Goal: Information Seeking & Learning: Learn about a topic

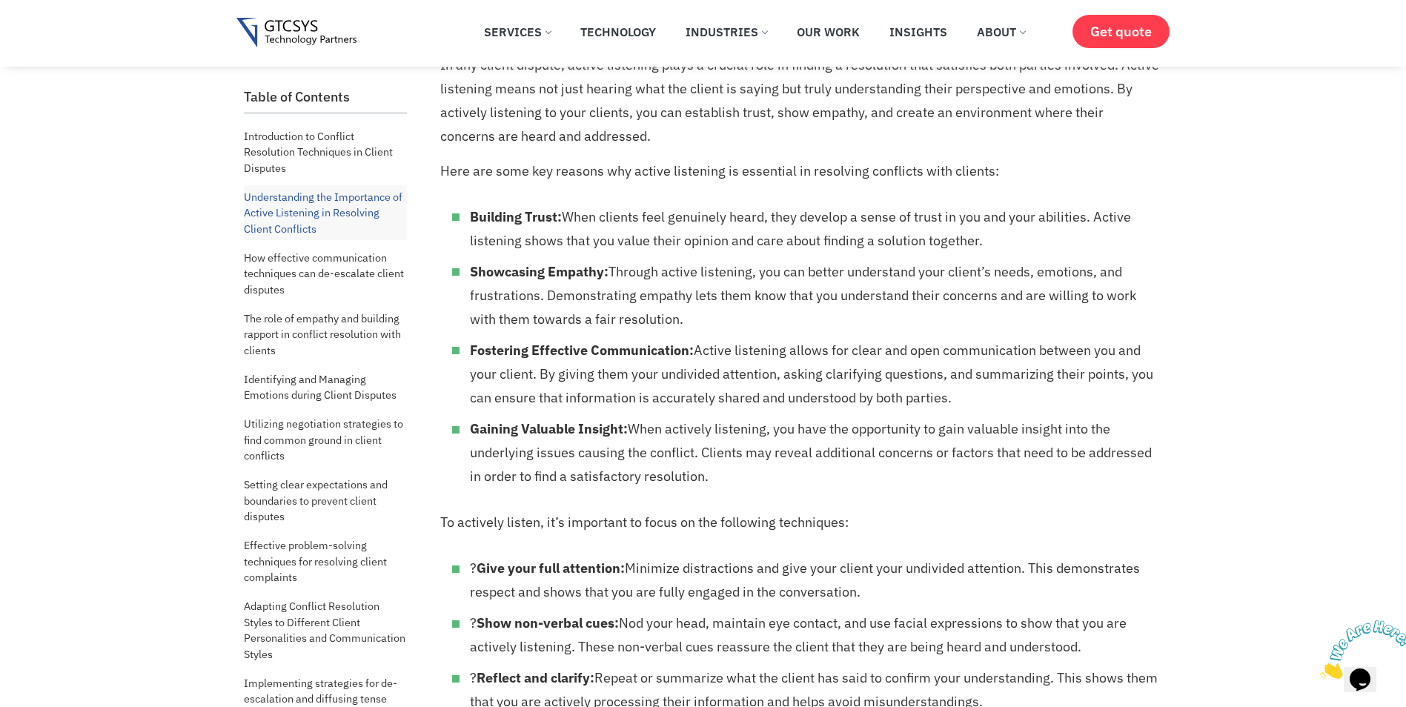
scroll to position [982, 0]
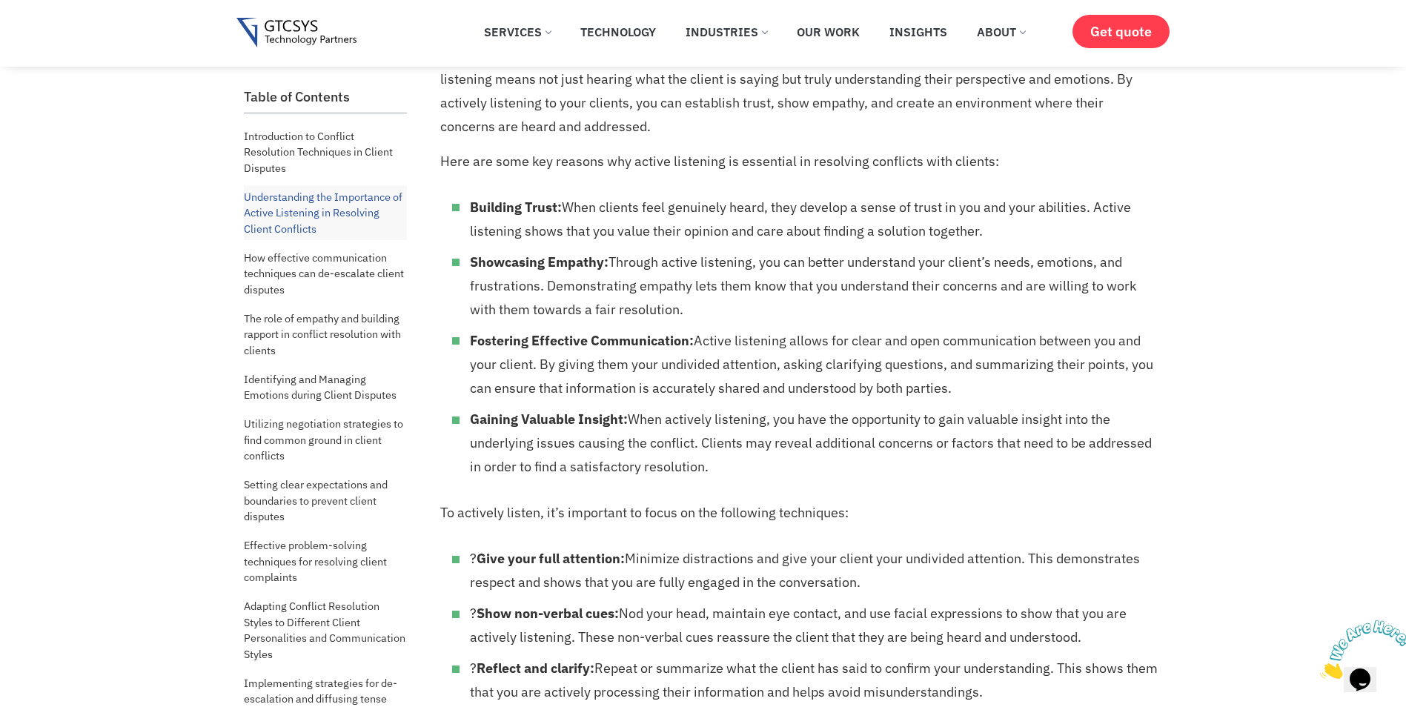
drag, startPoint x: 728, startPoint y: 208, endPoint x: 599, endPoint y: 207, distance: 128.9
click at [728, 208] on li "Building Trust: When clients feel genuinely heard, they develop a sense of trus…" at bounding box center [814, 219] width 689 height 47
click at [470, 204] on b "Building Trust:" at bounding box center [516, 207] width 92 height 17
drag, startPoint x: 470, startPoint y: 204, endPoint x: 541, endPoint y: 209, distance: 71.3
click at [541, 209] on b "Building Trust:" at bounding box center [516, 207] width 92 height 17
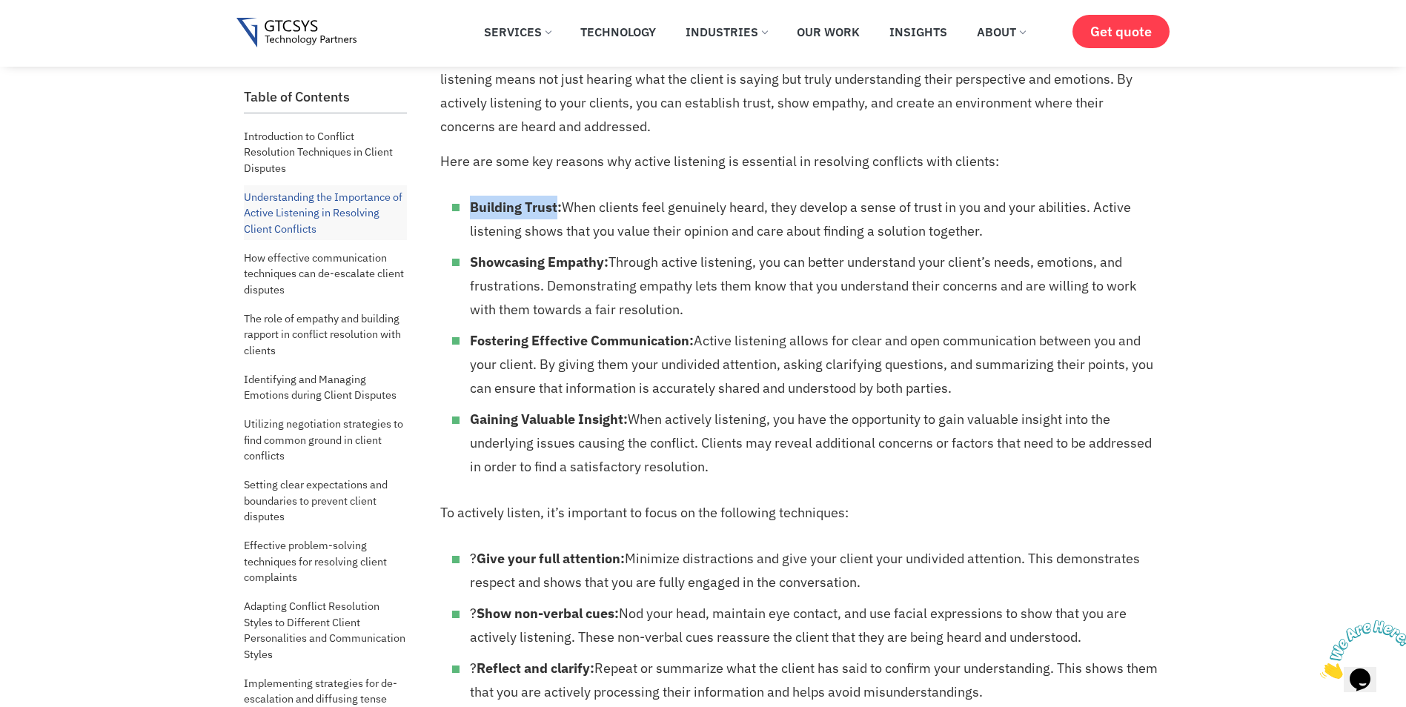
click at [615, 263] on li "Showcasing Empathy: Through active listening, you can better understand your cl…" at bounding box center [814, 285] width 689 height 71
click at [541, 270] on li "Showcasing Empathy: Through active listening, you can better understand your cl…" at bounding box center [814, 285] width 689 height 71
drag, startPoint x: 442, startPoint y: 160, endPoint x: 760, endPoint y: 461, distance: 437.7
copy div "Lore ips dolo sit ametcon adi elitse doeiusmod te incididun ut laboreetd magnaa…"
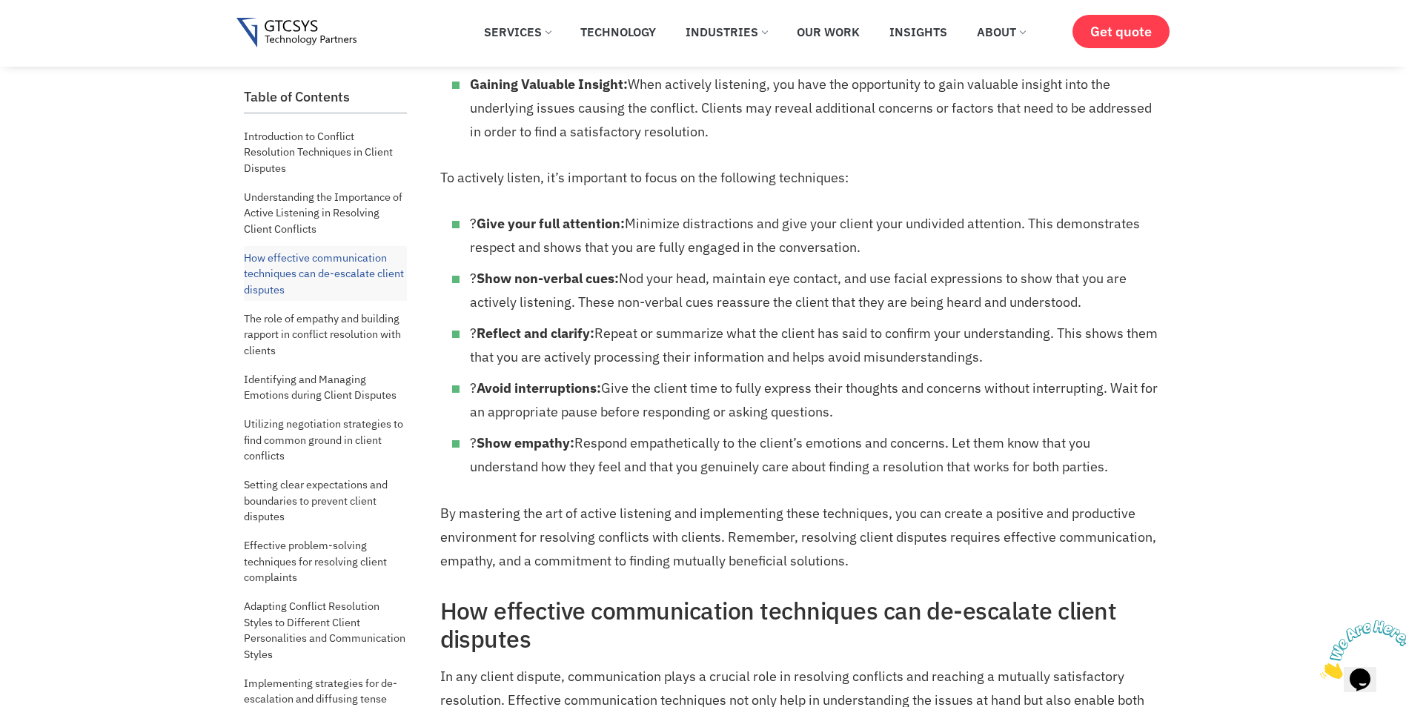
scroll to position [1334, 0]
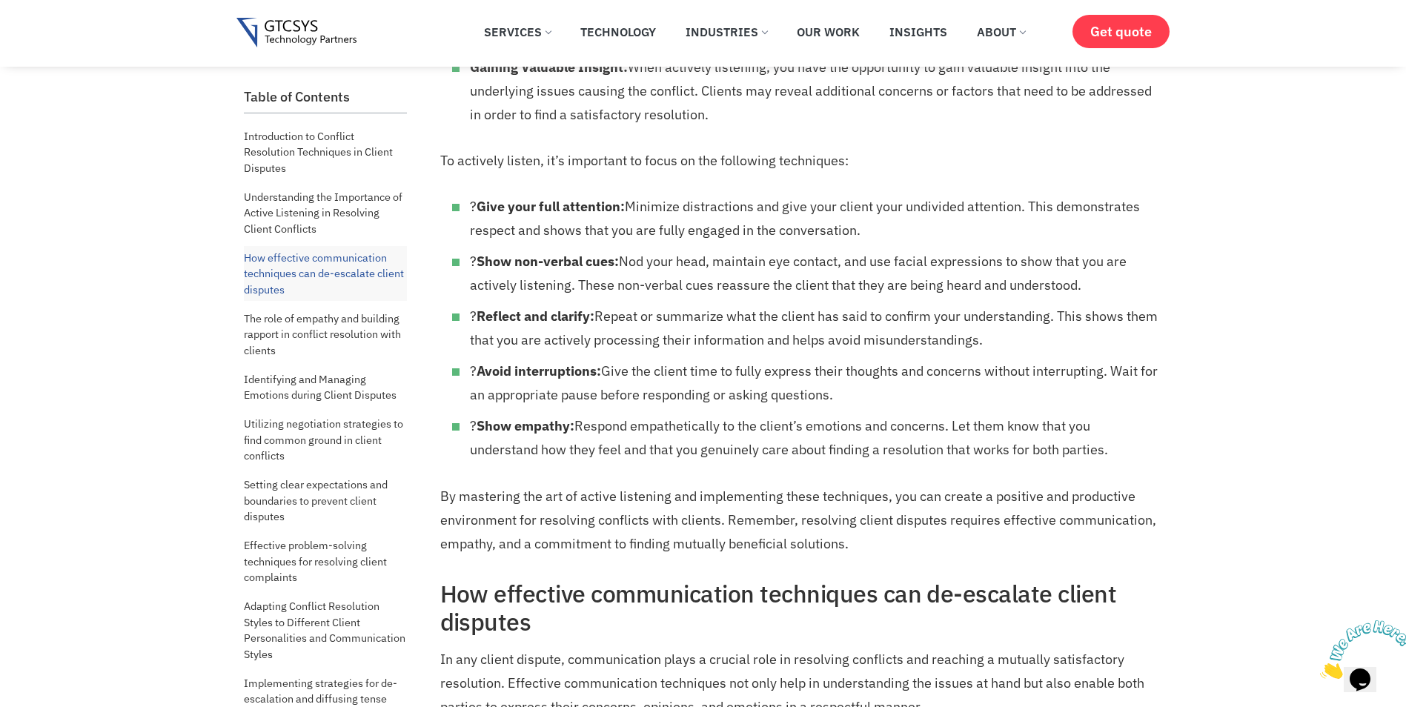
drag, startPoint x: 448, startPoint y: 169, endPoint x: 440, endPoint y: 168, distance: 8.2
click at [448, 169] on p "To actively listen, it’s important to focus on the following techniques:" at bounding box center [799, 161] width 719 height 24
drag, startPoint x: 440, startPoint y: 161, endPoint x: 1149, endPoint y: 450, distance: 765.1
copy div "Lo ipsumdol sitame, co’a elitseddo ei tempo in utl etdolorem aliquaenim: ? Admi…"
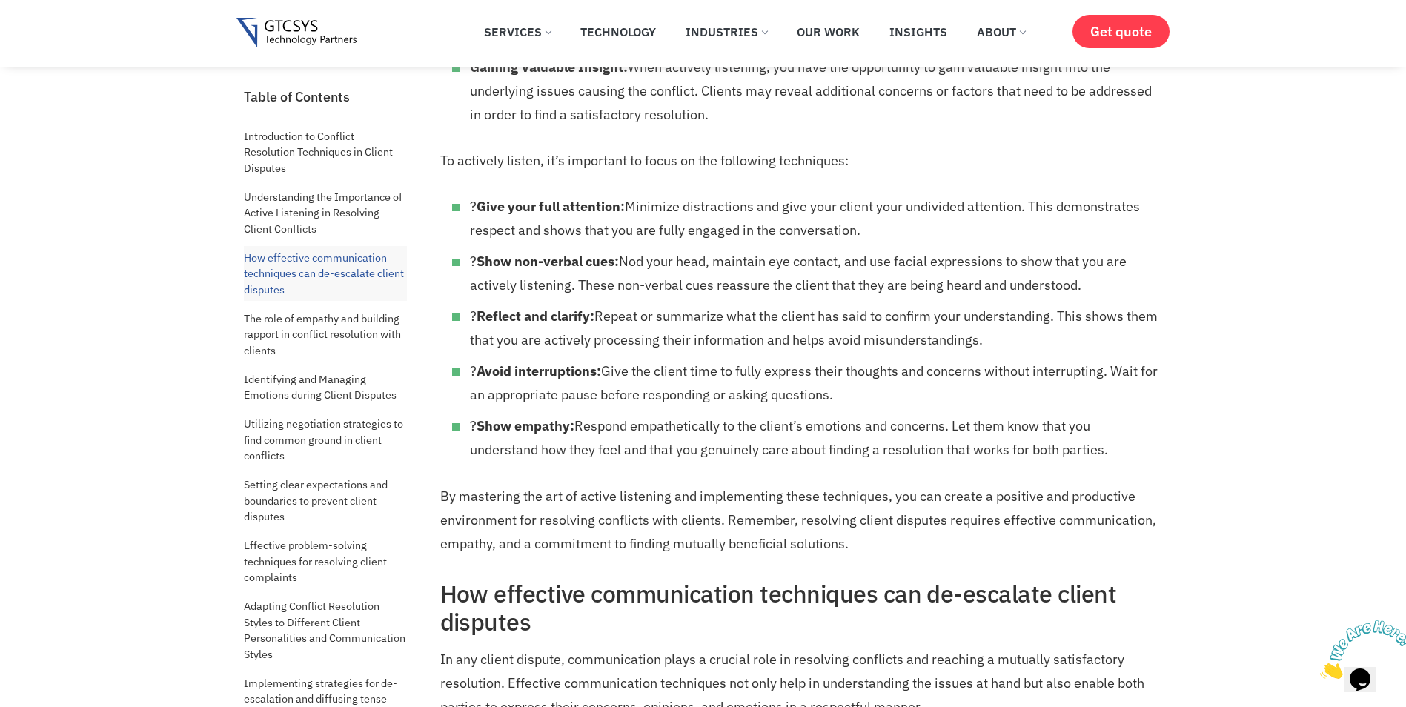
click at [800, 516] on p "By mastering the art of active listening and implementing these techniques, you…" at bounding box center [799, 520] width 719 height 71
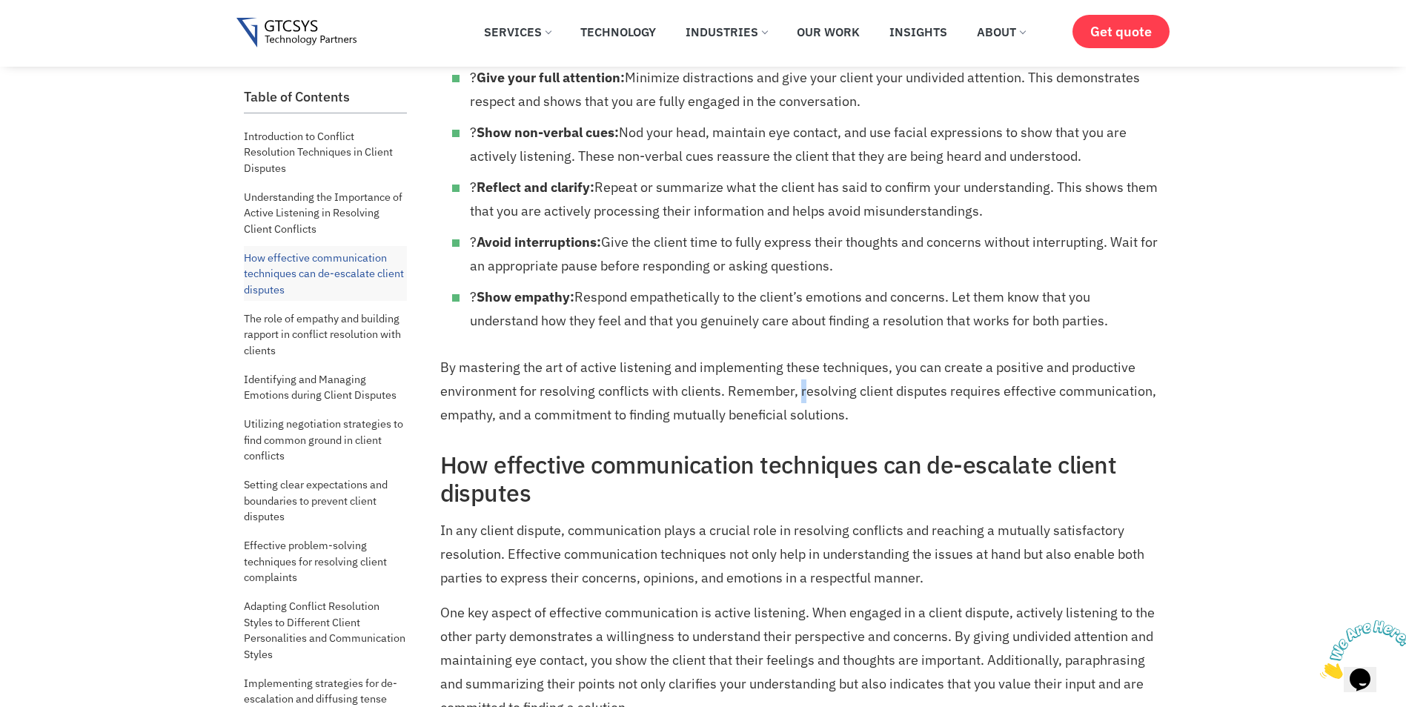
scroll to position [1463, 0]
click at [836, 422] on p "By mastering the art of active listening and implementing these techniques, you…" at bounding box center [799, 390] width 719 height 71
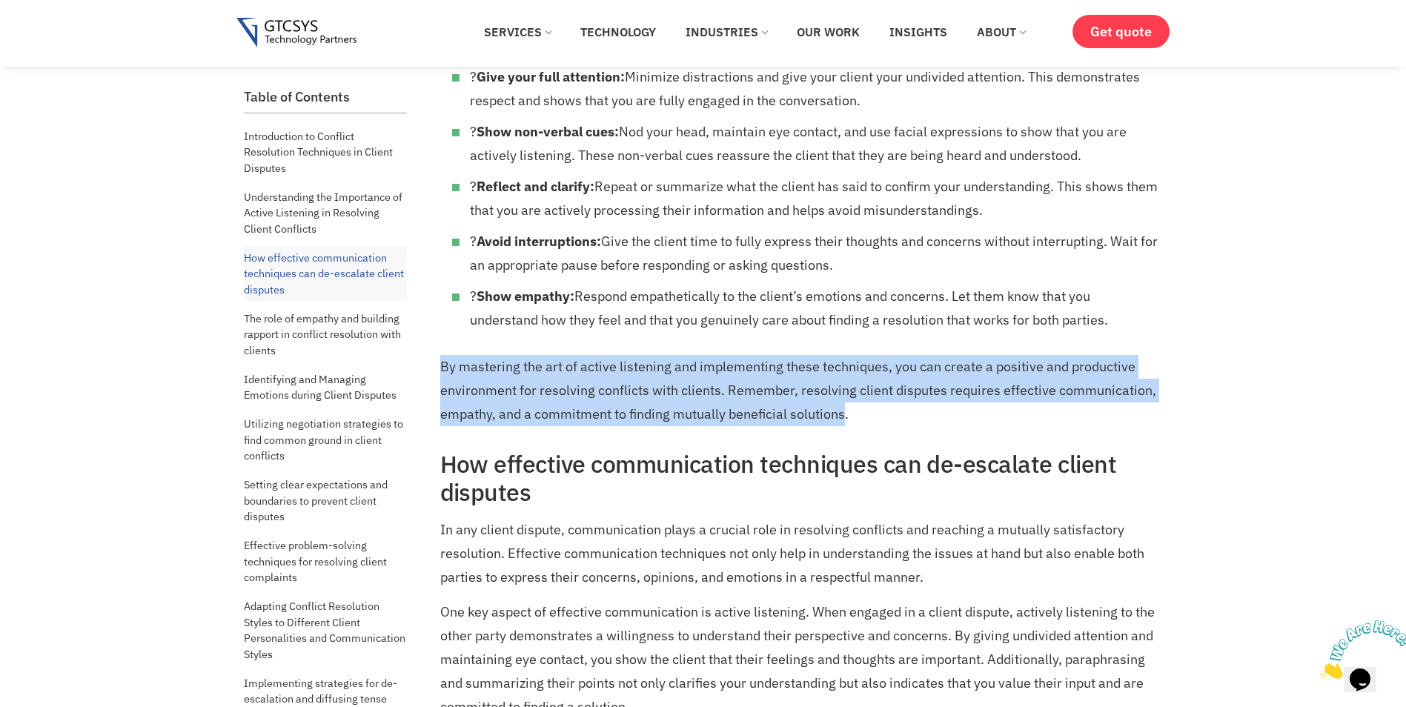
drag, startPoint x: 846, startPoint y: 413, endPoint x: 436, endPoint y: 361, distance: 413.0
copy p "By mastering the art of active listening and implementing these techniques, you…"
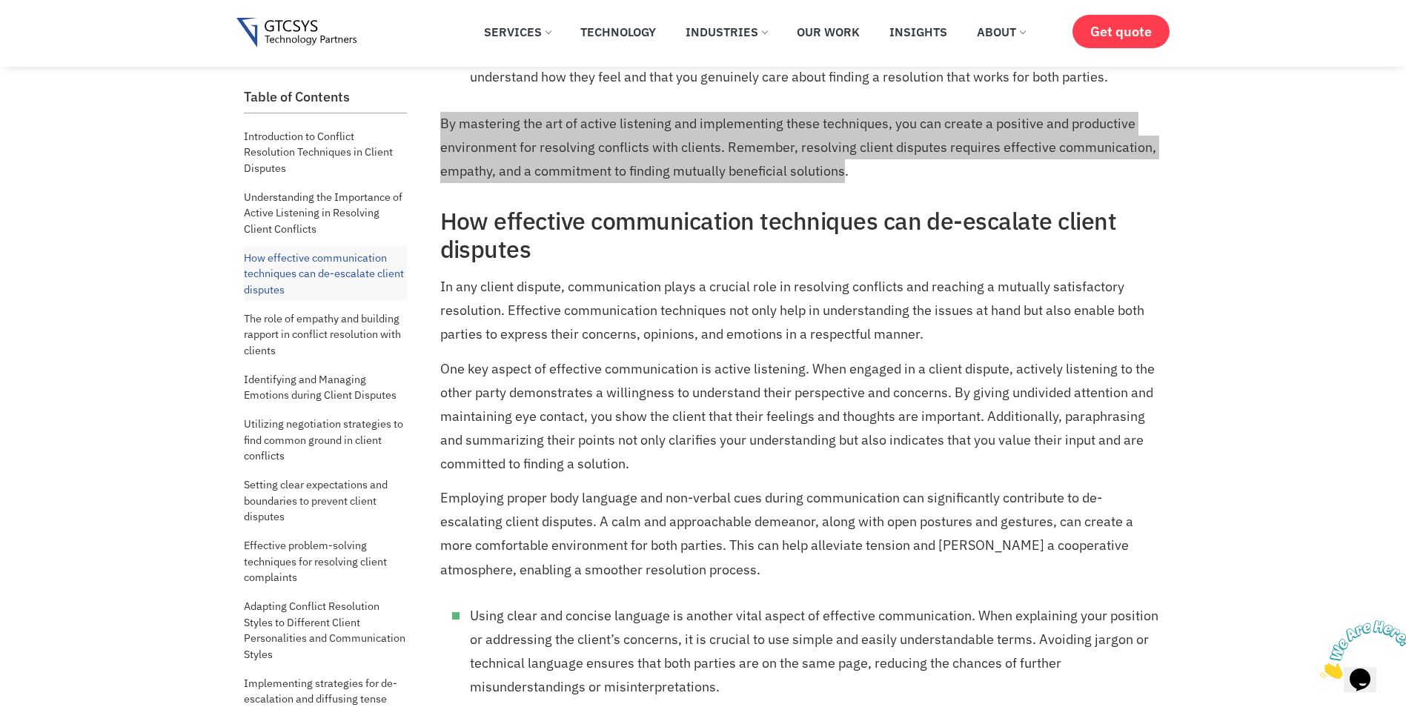
scroll to position [1797, 0]
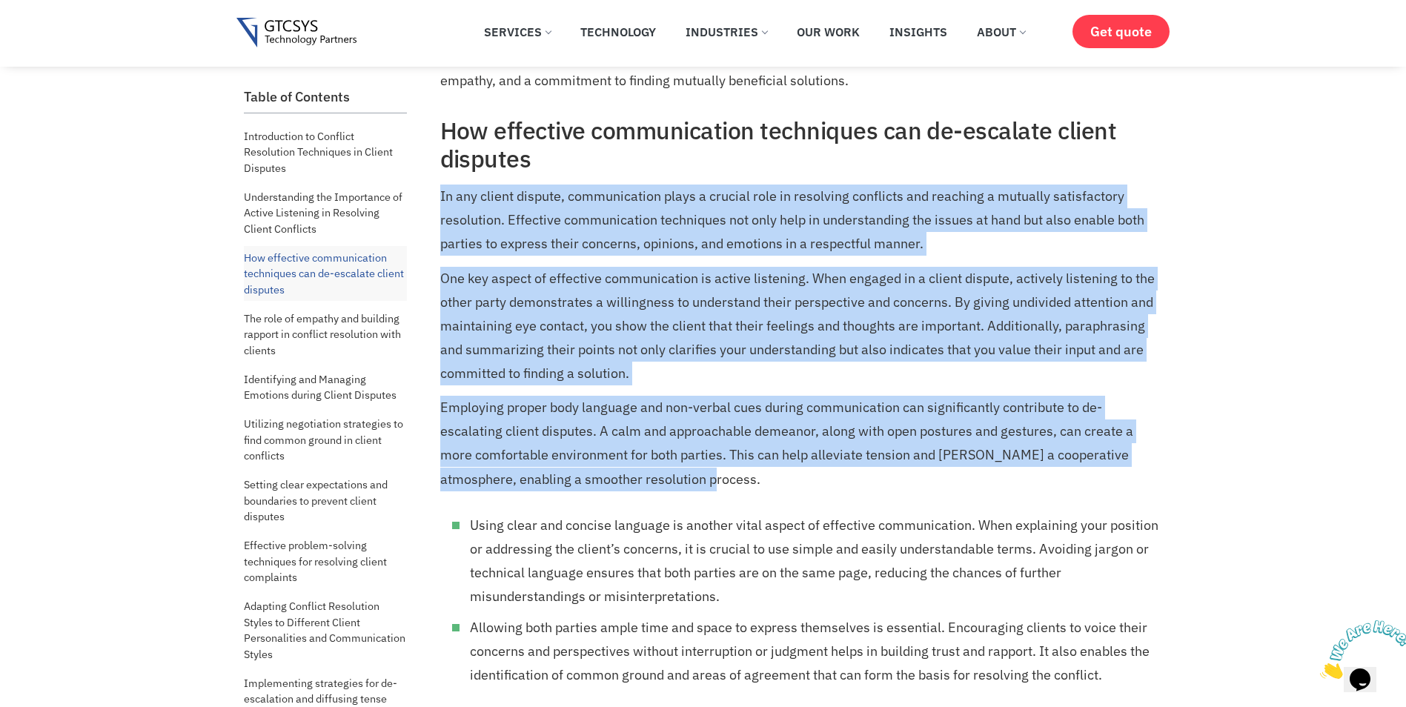
drag, startPoint x: 440, startPoint y: 193, endPoint x: 832, endPoint y: 469, distance: 479.2
copy div "In any client dispute, communication plays a crucial role in resolving conflict…"
click at [676, 529] on li "Using clear and concise language is another vital aspect of effective communica…" at bounding box center [814, 561] width 689 height 95
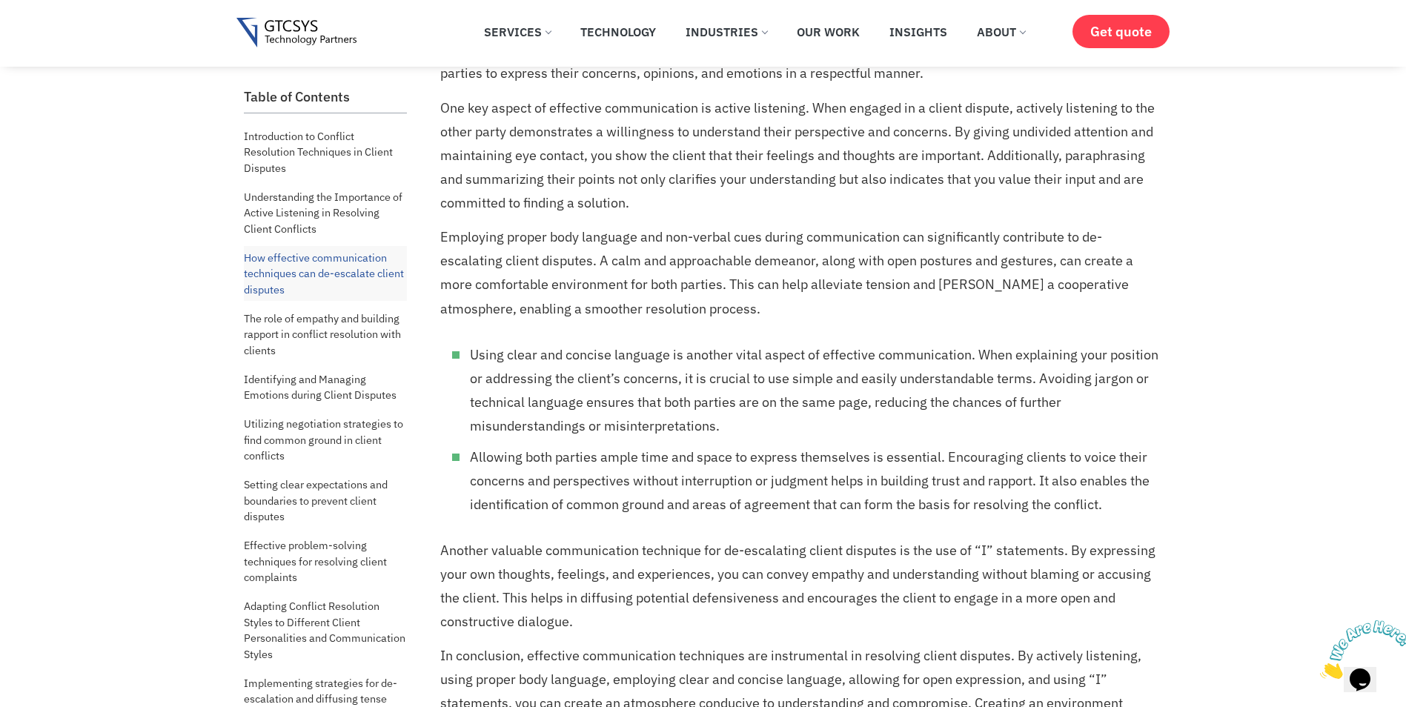
scroll to position [2167, 0]
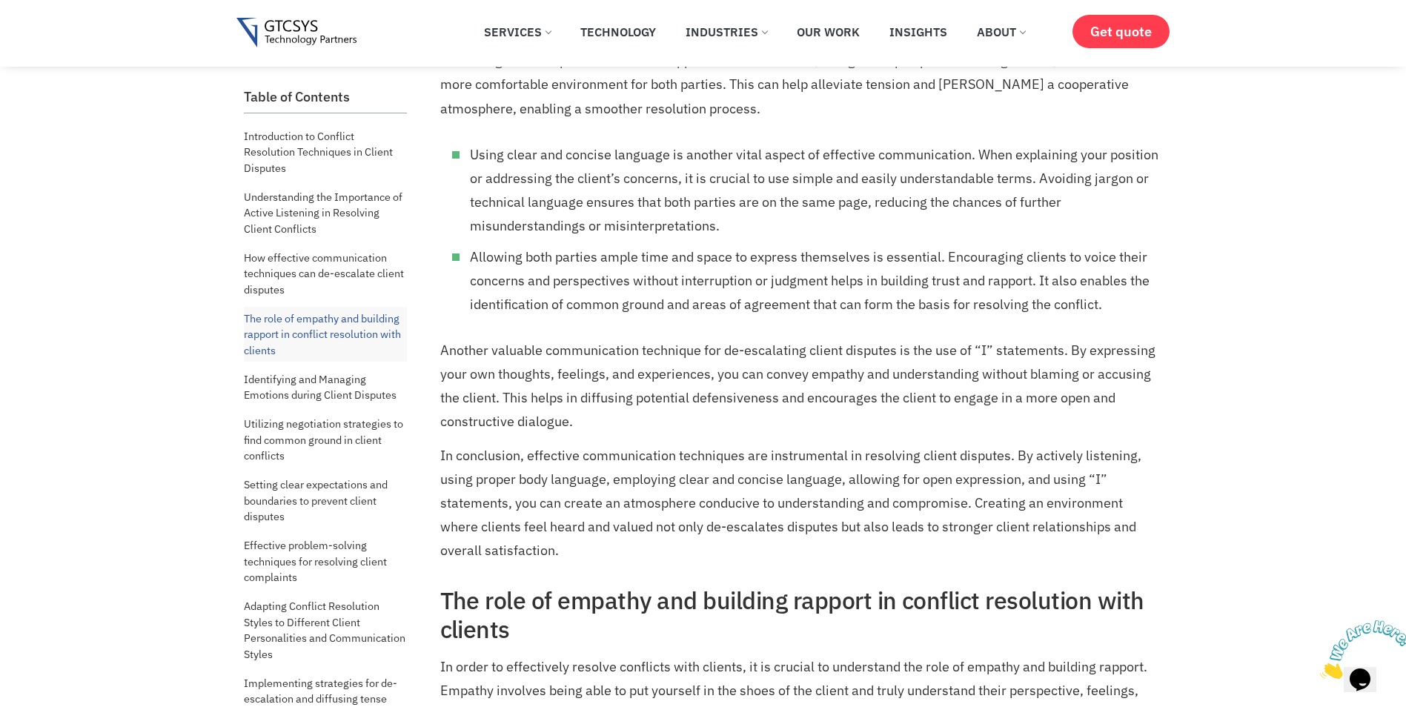
click at [619, 587] on h2 "The role of empathy and building rapport in conflict resolution with clients" at bounding box center [799, 614] width 719 height 57
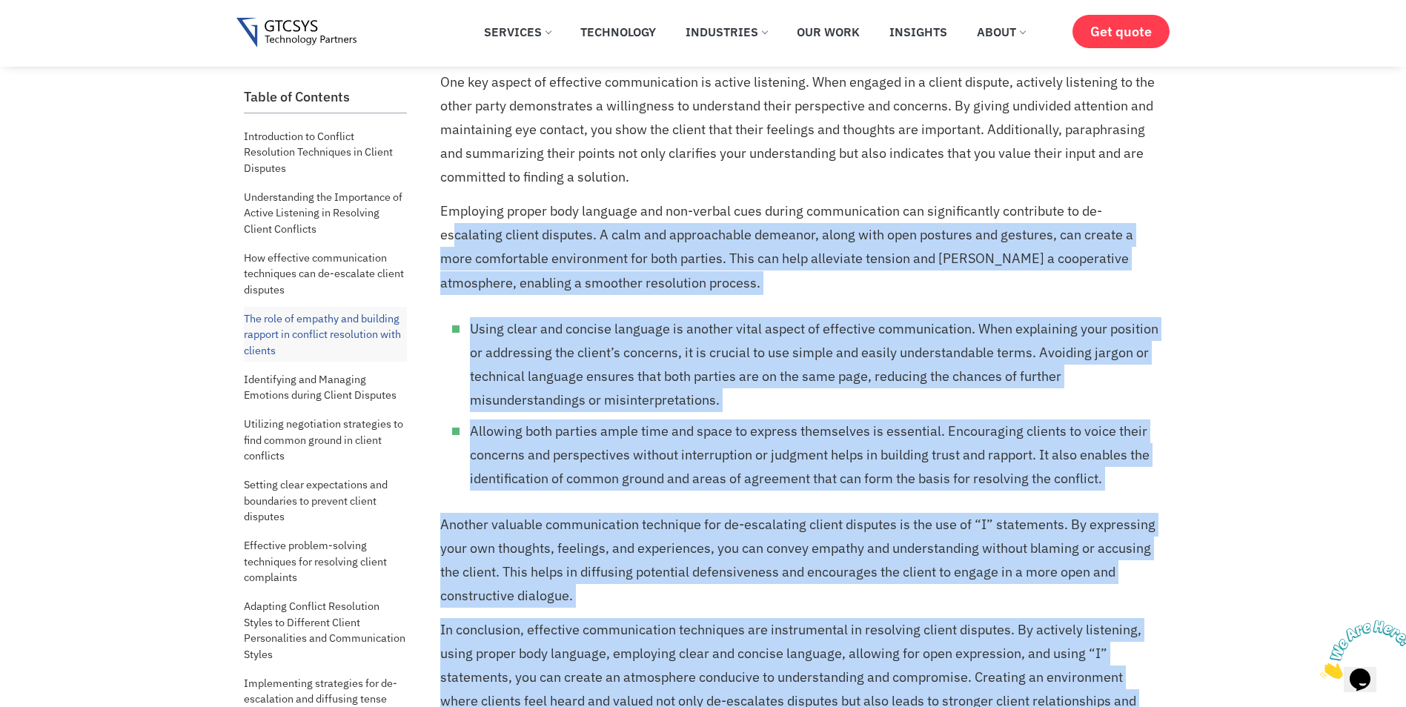
scroll to position [1982, 0]
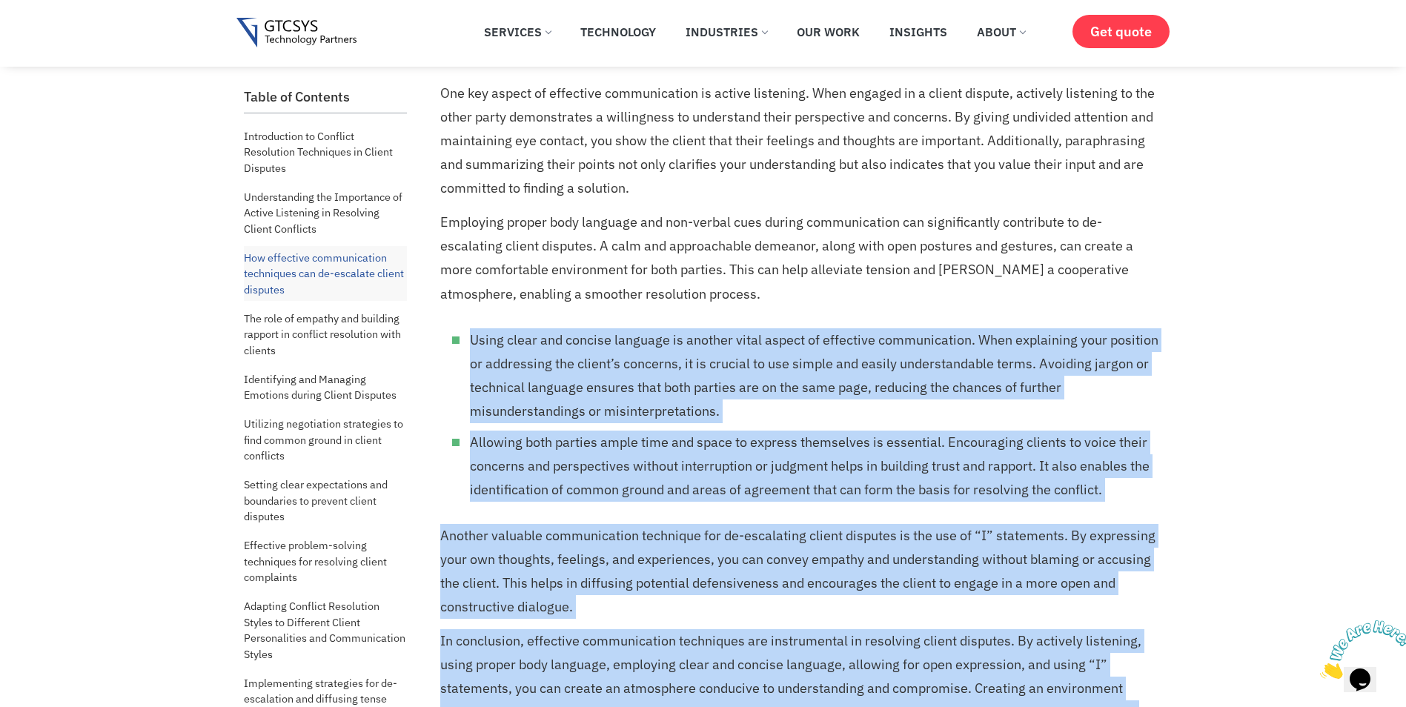
drag, startPoint x: 614, startPoint y: 582, endPoint x: 445, endPoint y: 338, distance: 297.6
copy div "Lorem ipsum dol sitamet consecte ad elitsed doeiu tempor in utlaboree doloremag…"
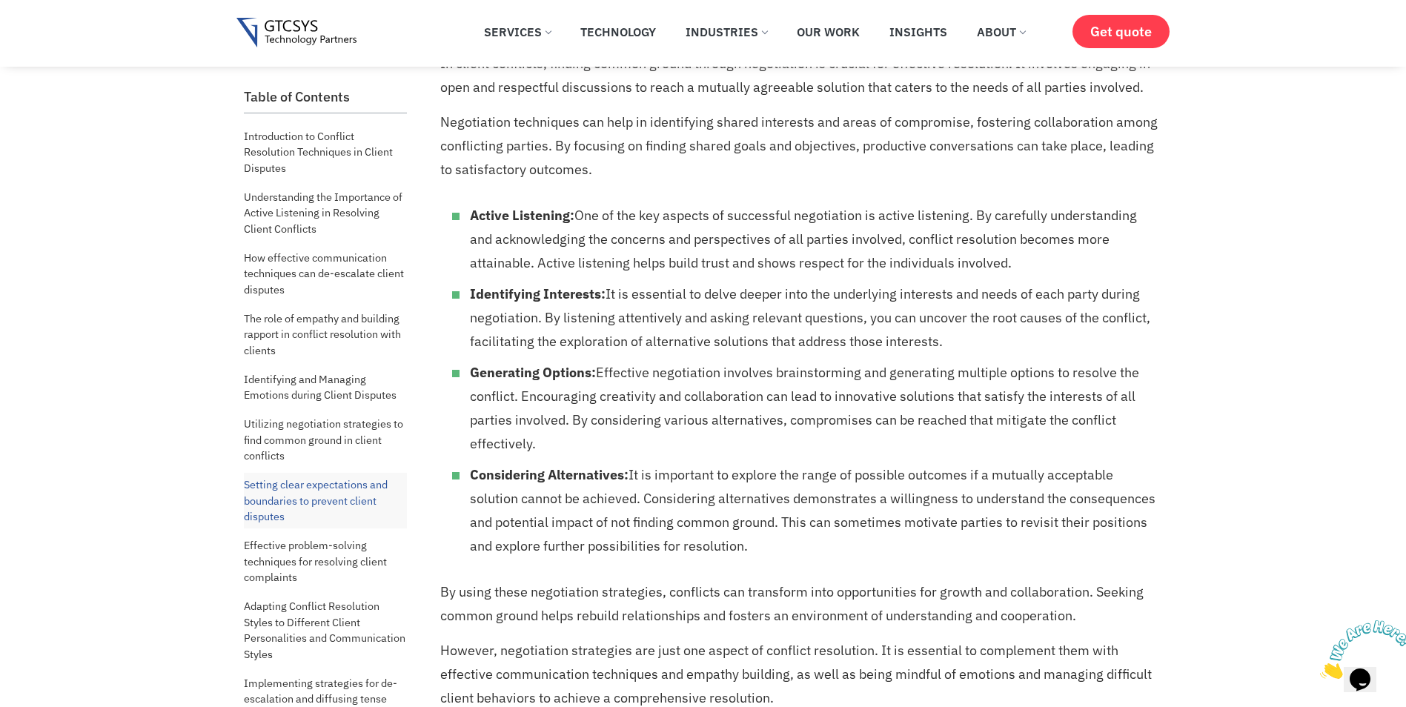
scroll to position [4539, 0]
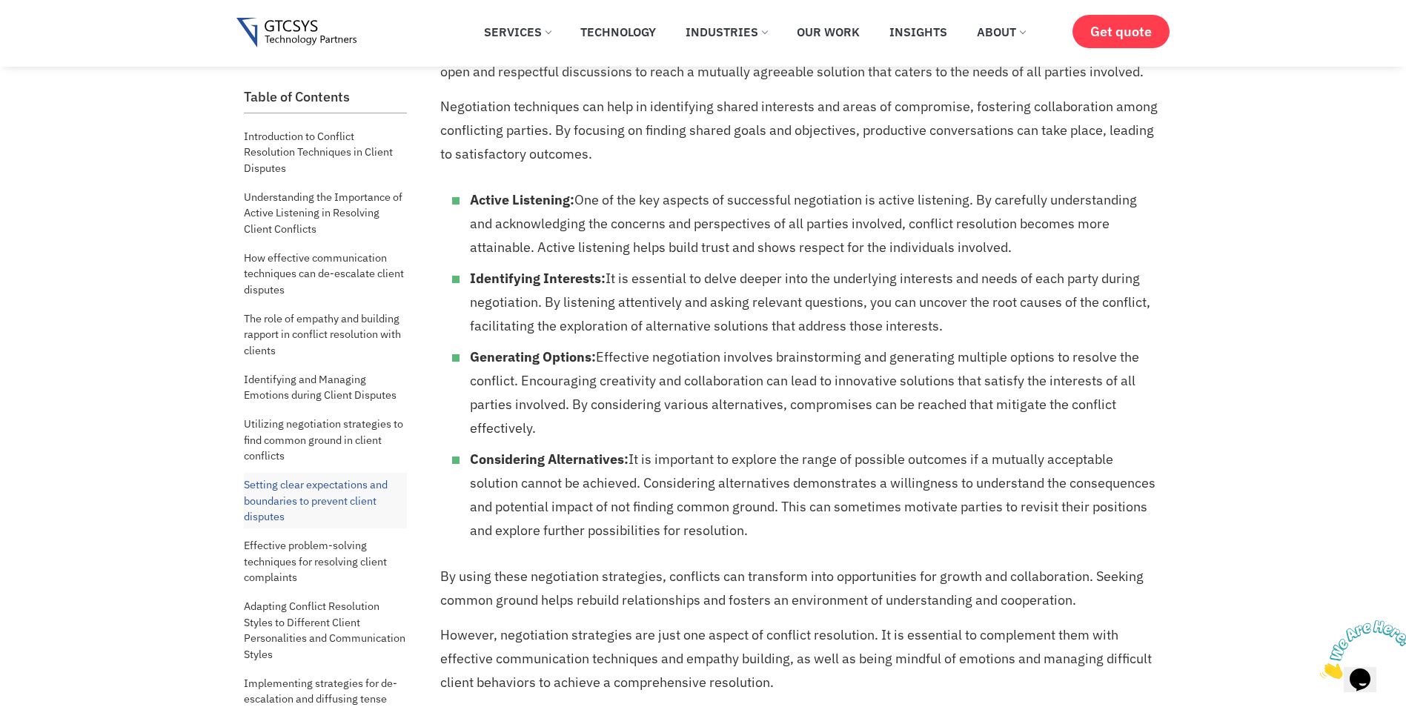
drag, startPoint x: 637, startPoint y: 174, endPoint x: 605, endPoint y: 161, distance: 33.9
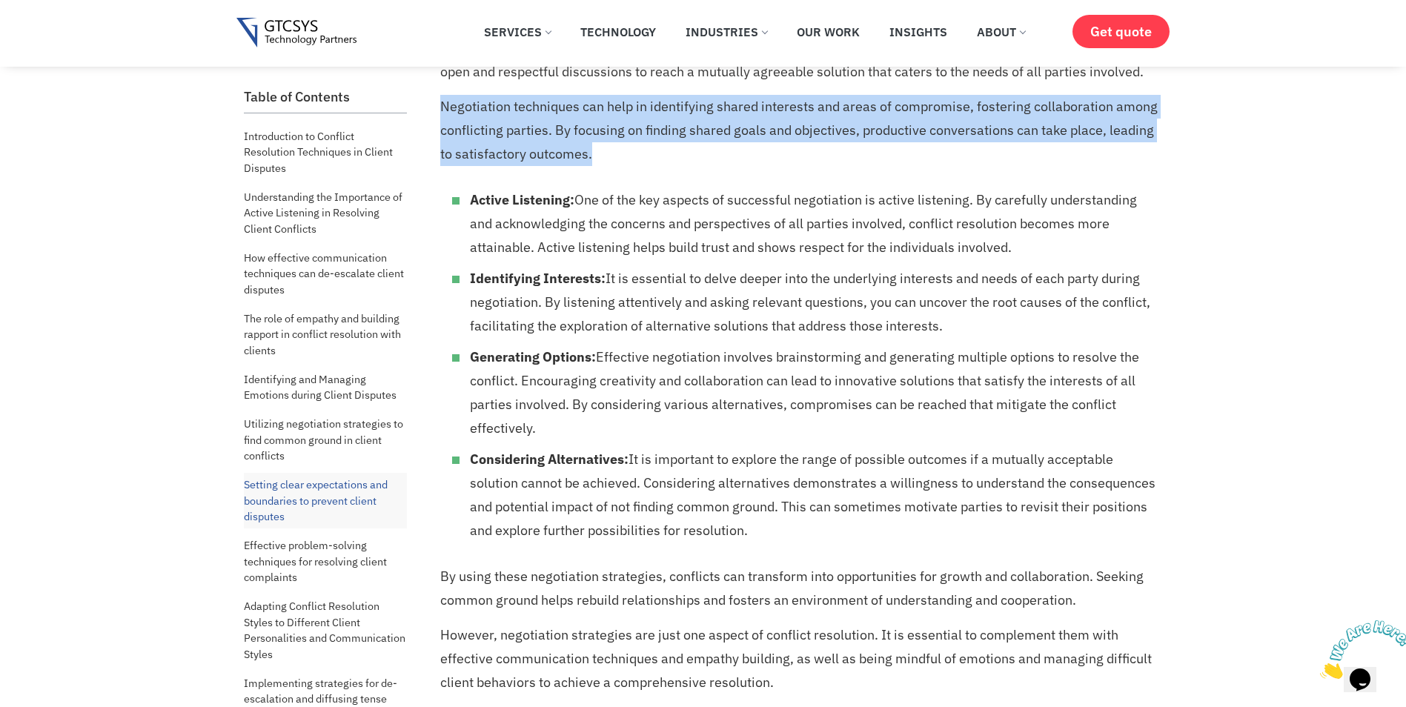
drag, startPoint x: 597, startPoint y: 158, endPoint x: 439, endPoint y: 110, distance: 165.0
copy p "Negotiation techniques can help in identifying shared interests and areas of co…"
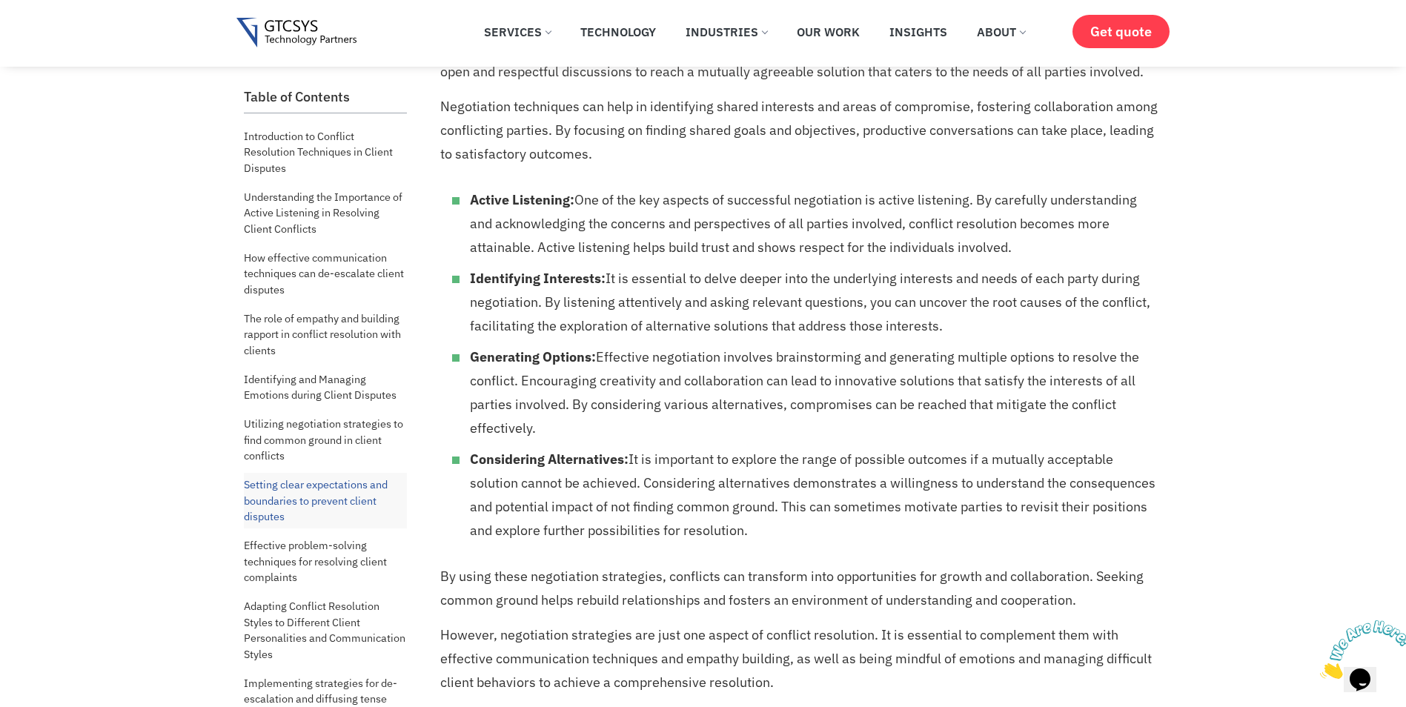
click at [589, 373] on li "Generating Options: Effective negotiation involves brainstorming and generating…" at bounding box center [814, 392] width 689 height 95
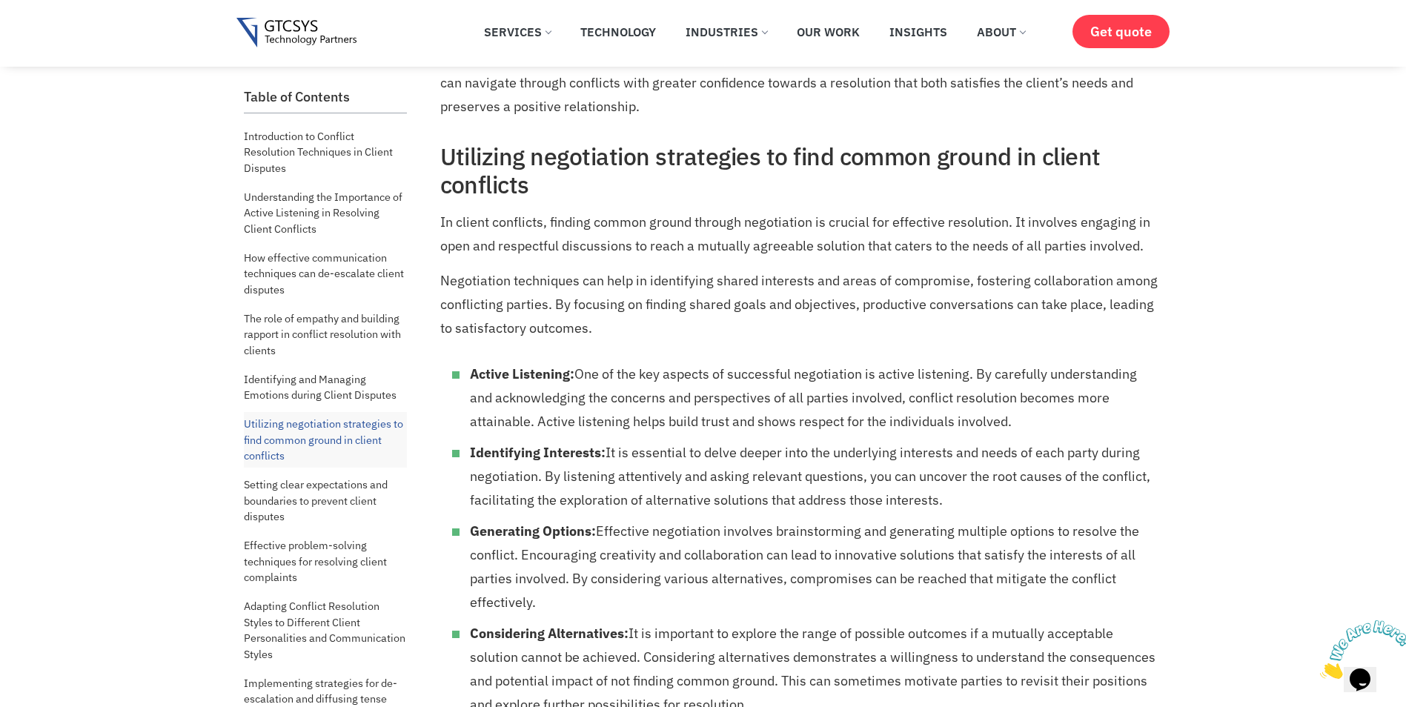
scroll to position [4353, 0]
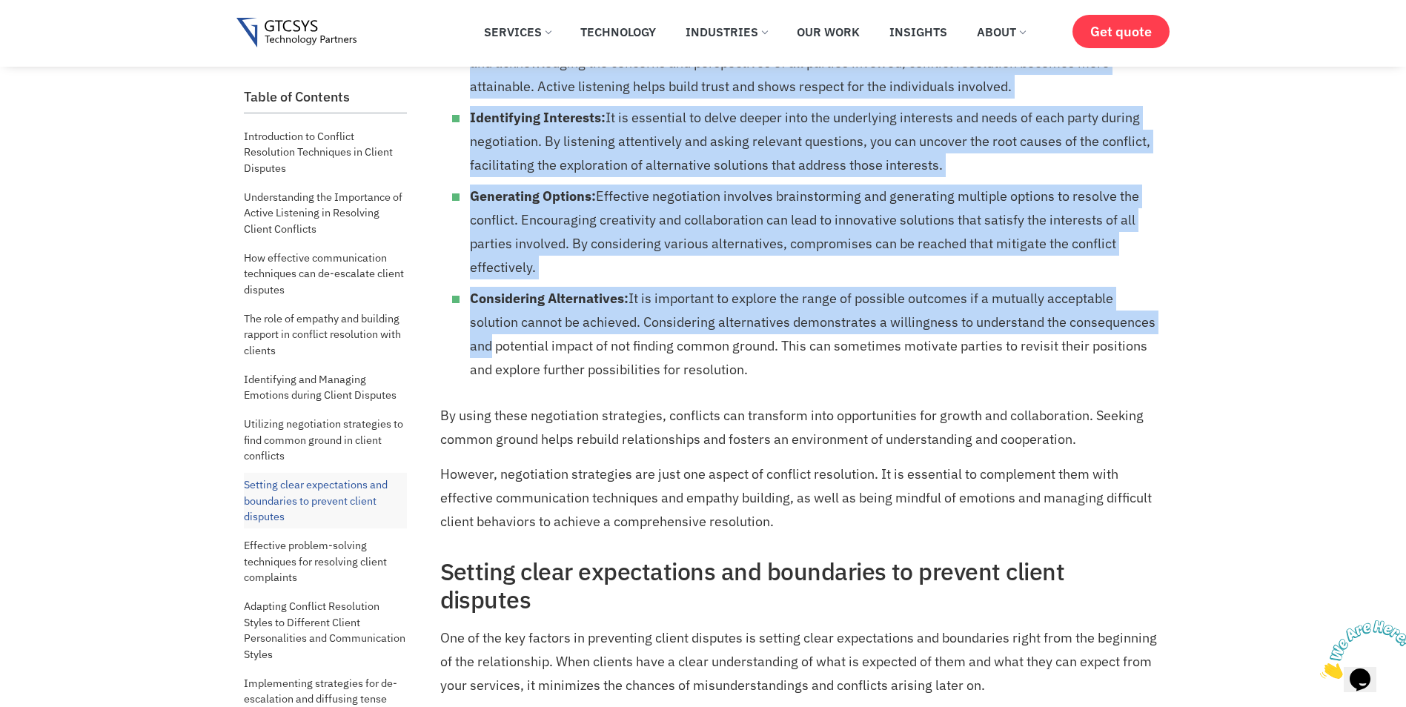
scroll to position [4724, 0]
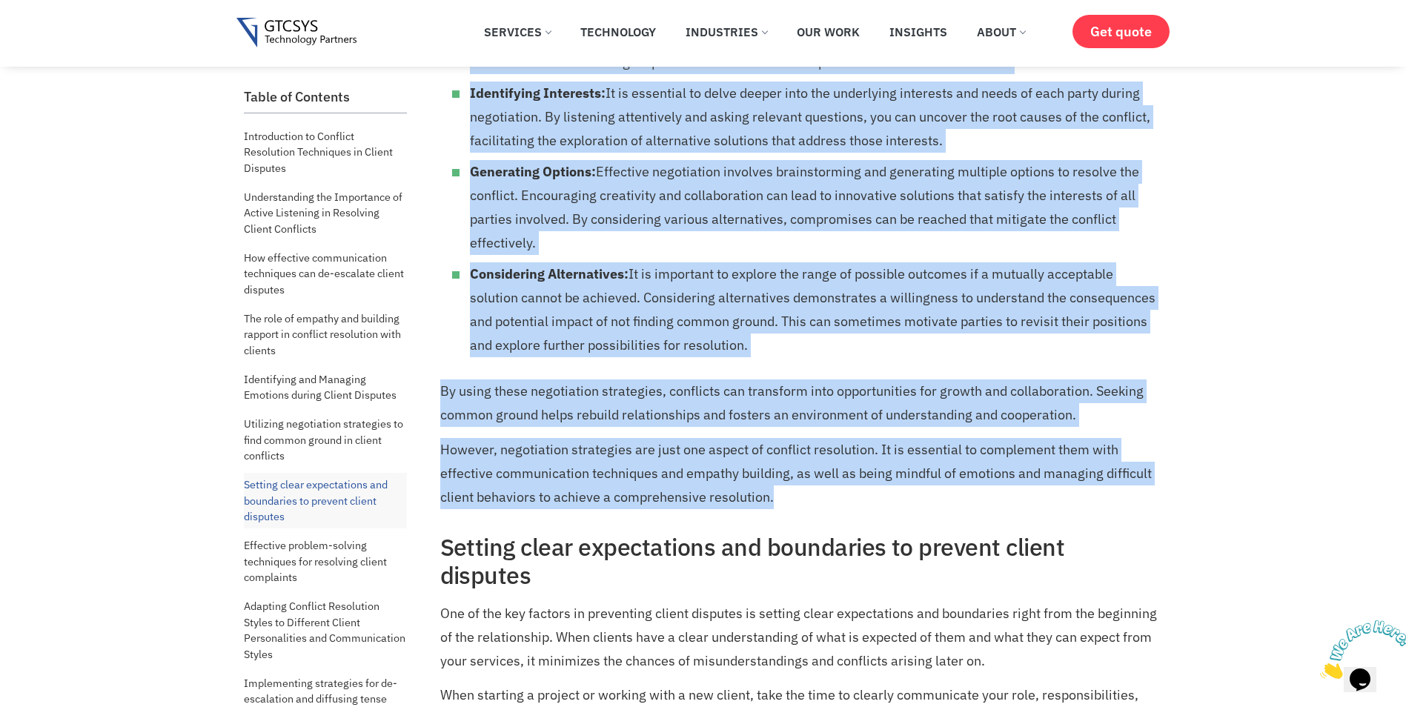
drag, startPoint x: 442, startPoint y: 167, endPoint x: 822, endPoint y: 494, distance: 500.8
click at [822, 494] on div "Introduction to Conflict Resolution Techniques in Client Disputes Welcome to ou…" at bounding box center [799, 676] width 719 height 10397
copy div "Utilizing negotiation strategies to find common ground in client conflicts In c…"
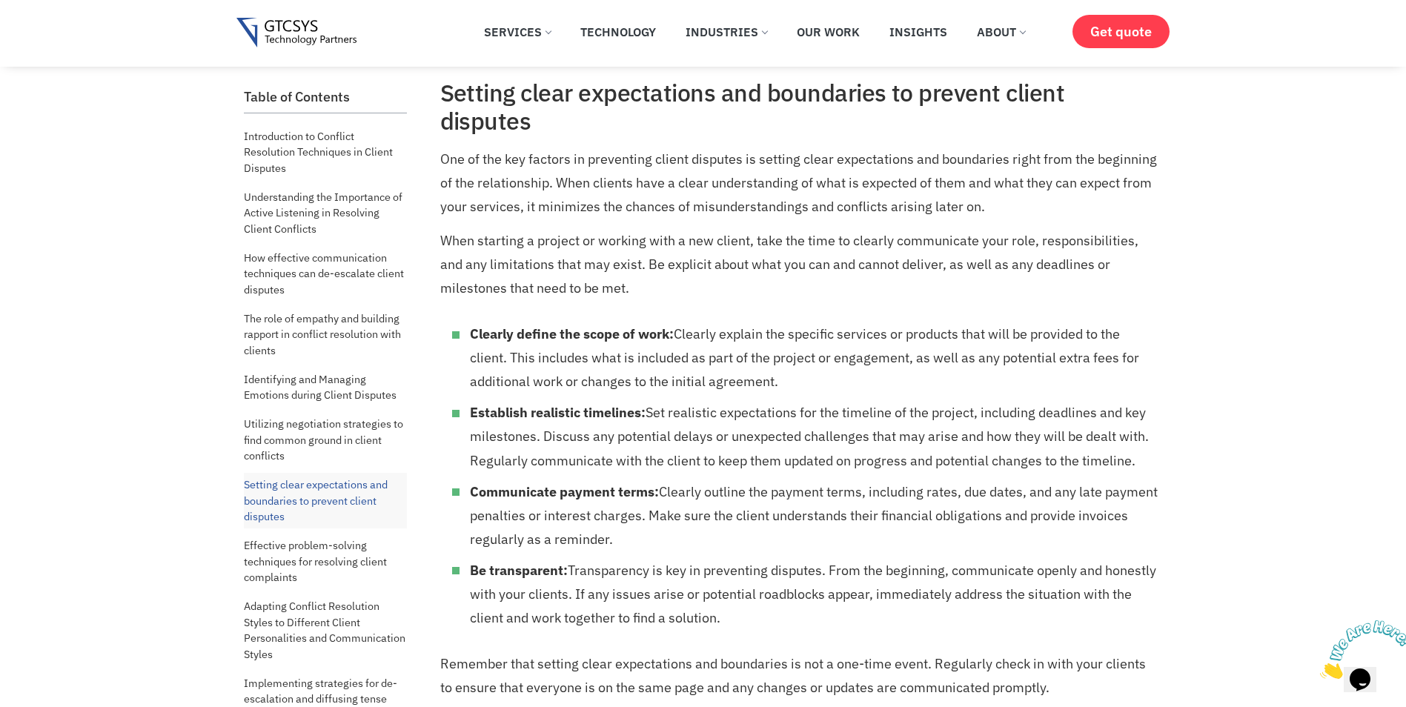
scroll to position [5131, 0]
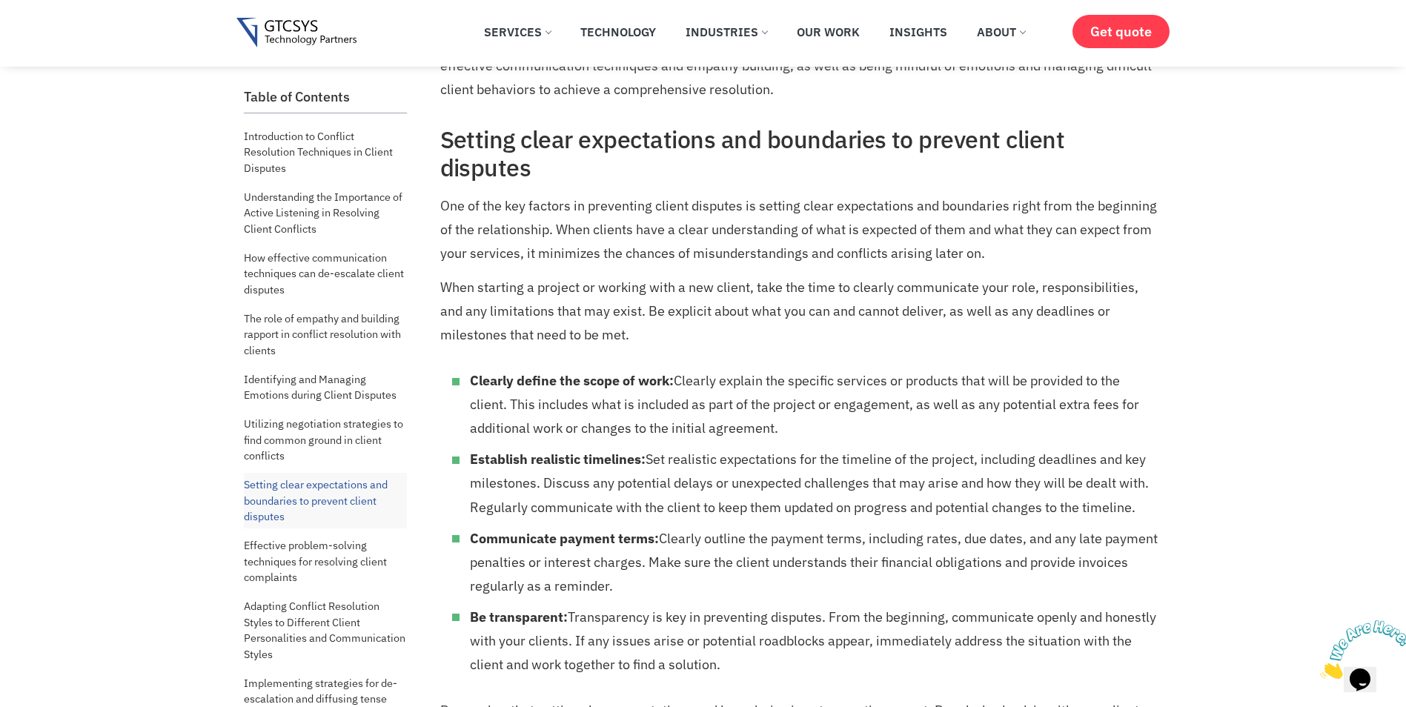
click at [491, 194] on p "One of the key factors in preventing client disputes is setting clear expectati…" at bounding box center [799, 229] width 719 height 71
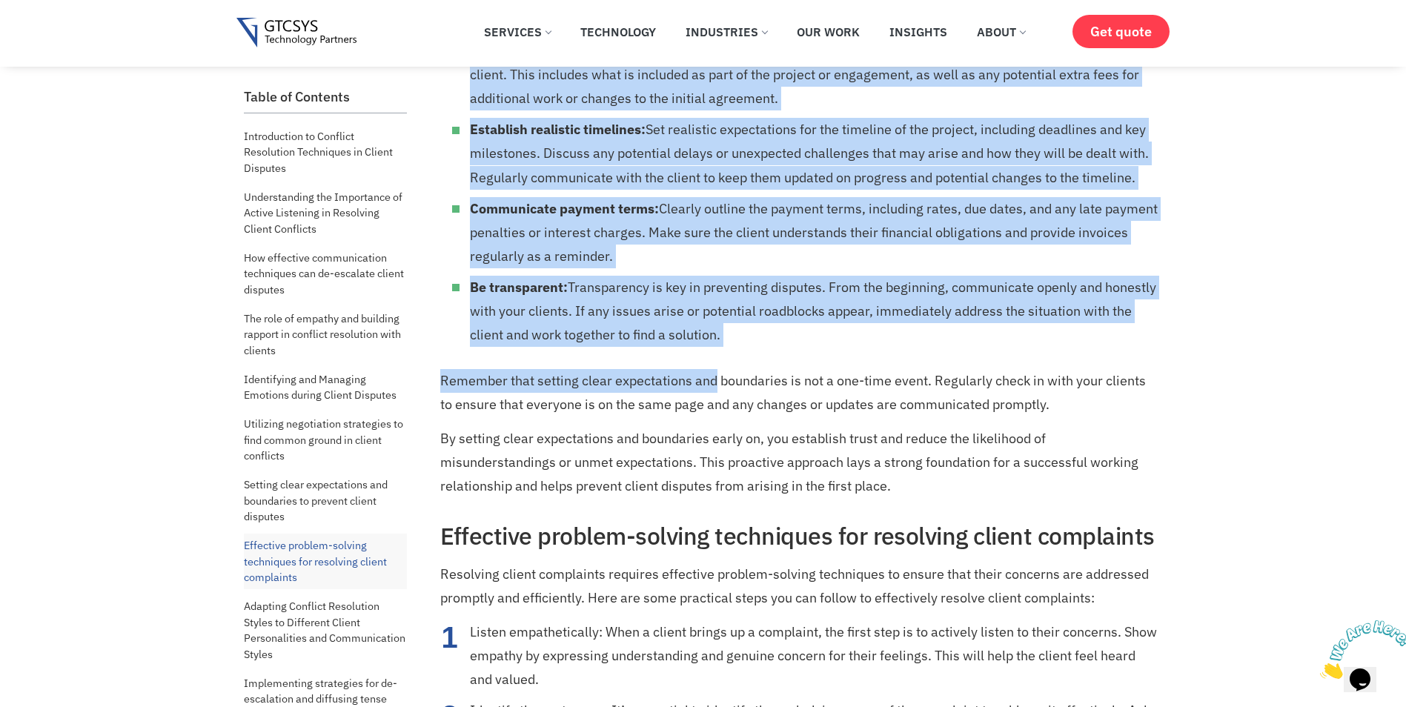
scroll to position [5465, 0]
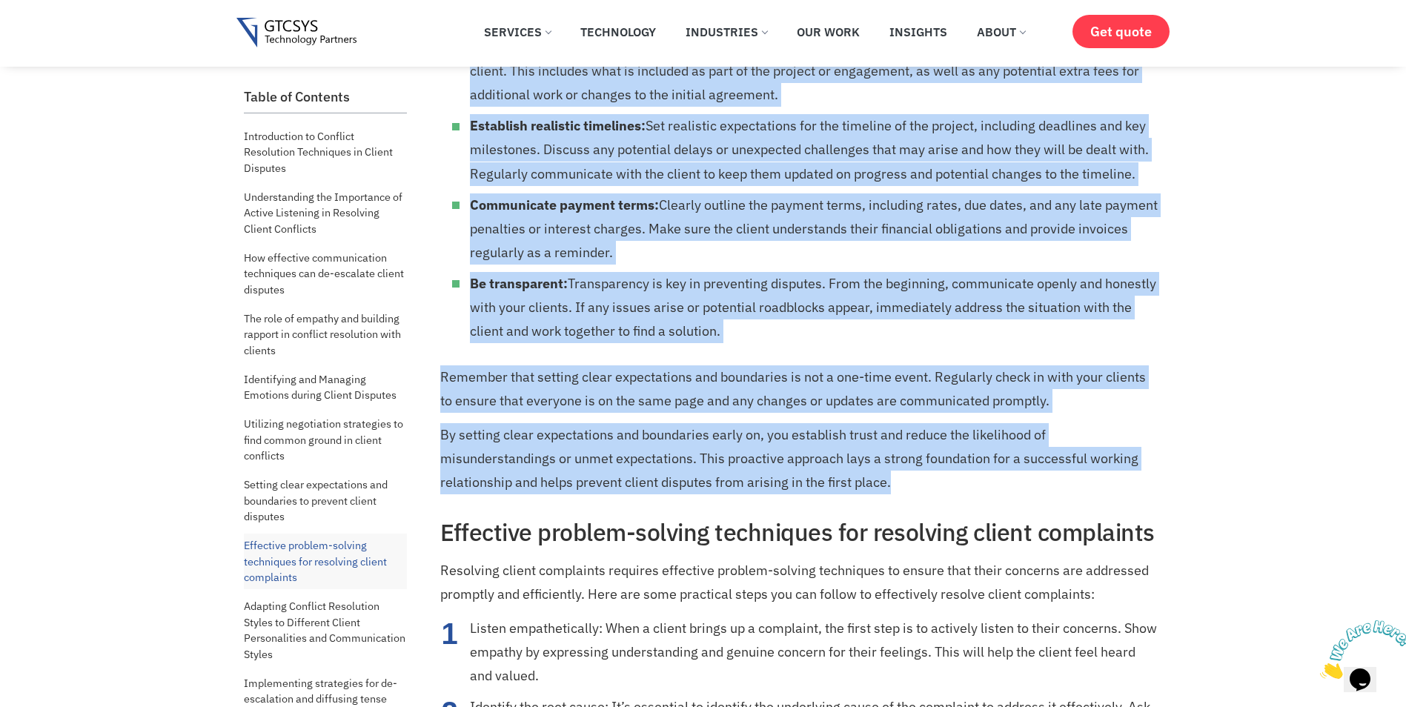
drag, startPoint x: 447, startPoint y: 141, endPoint x: 1007, endPoint y: 446, distance: 638.0
copy div "etting clear expectations and boundaries to prevent client disputes One of the …"
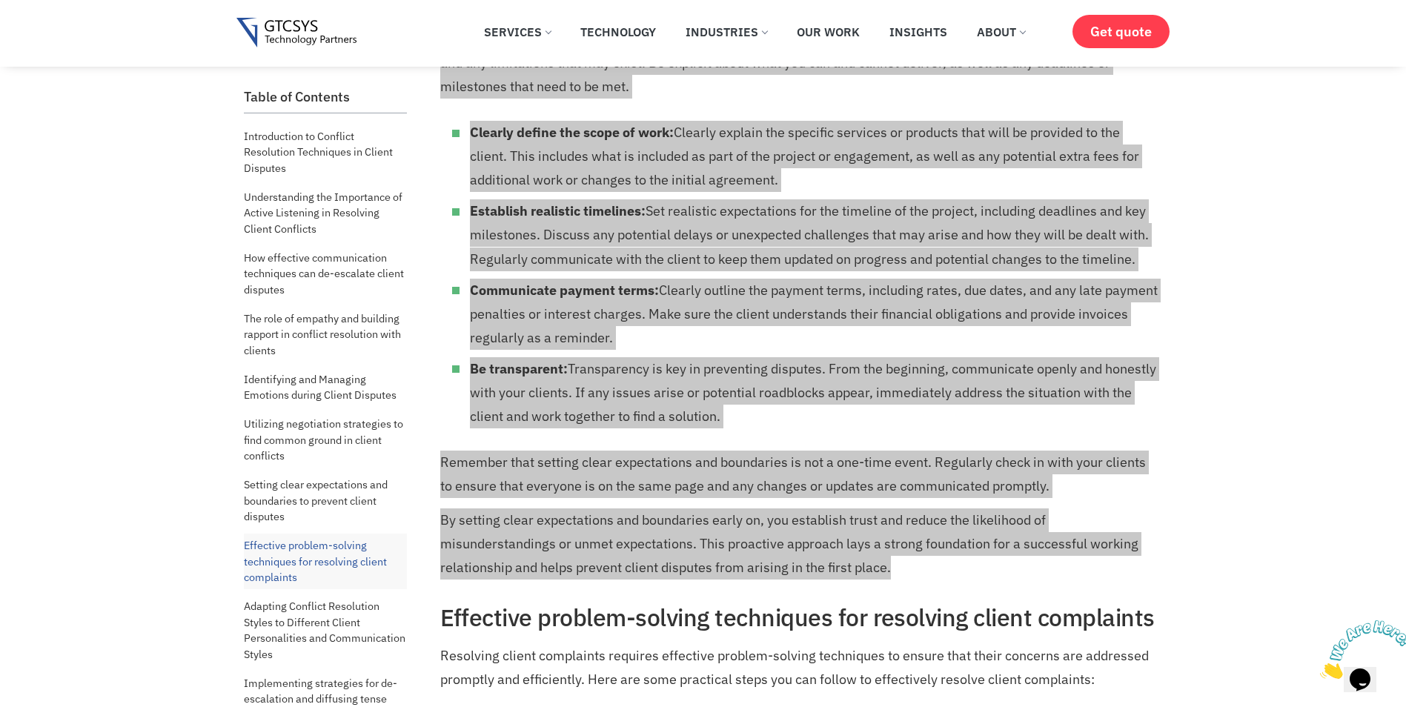
scroll to position [5409, 0]
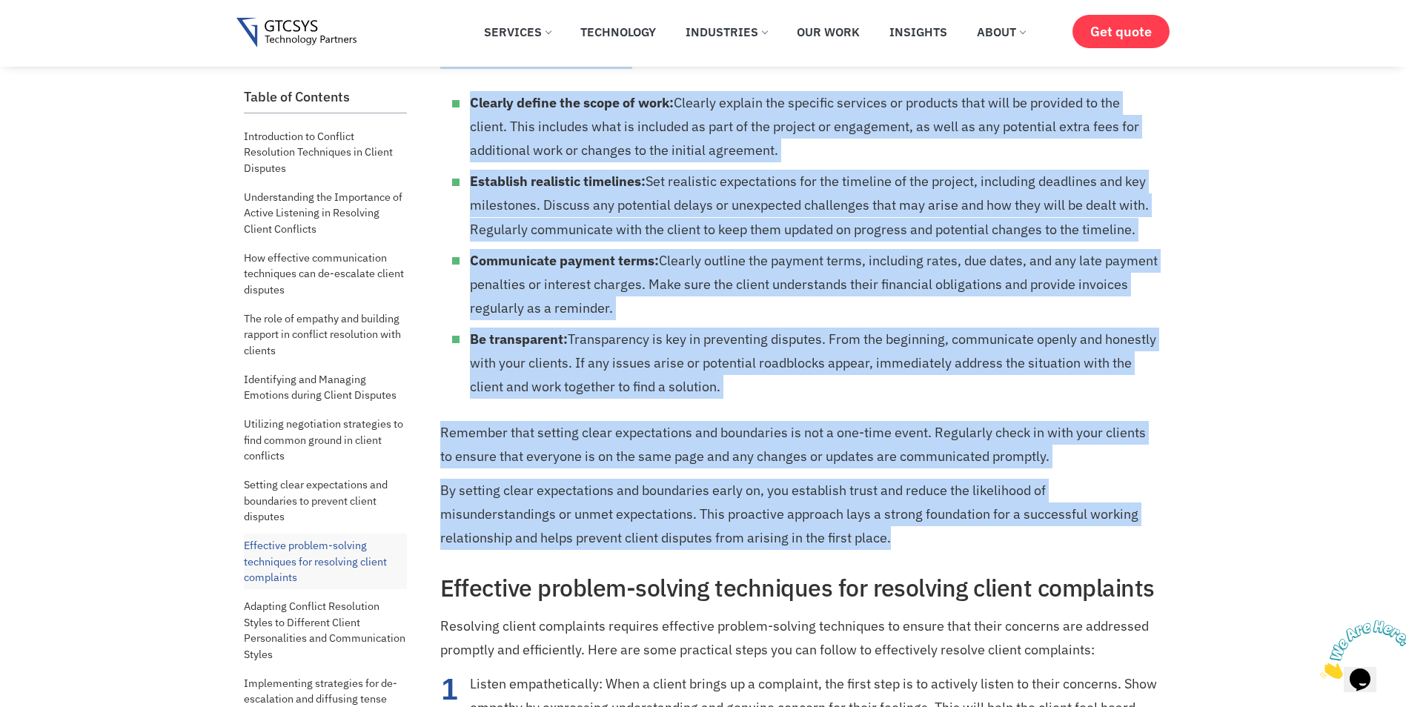
click at [871, 436] on p "Remember that setting clear expectations and boundaries is not a one-time event…" at bounding box center [799, 444] width 719 height 47
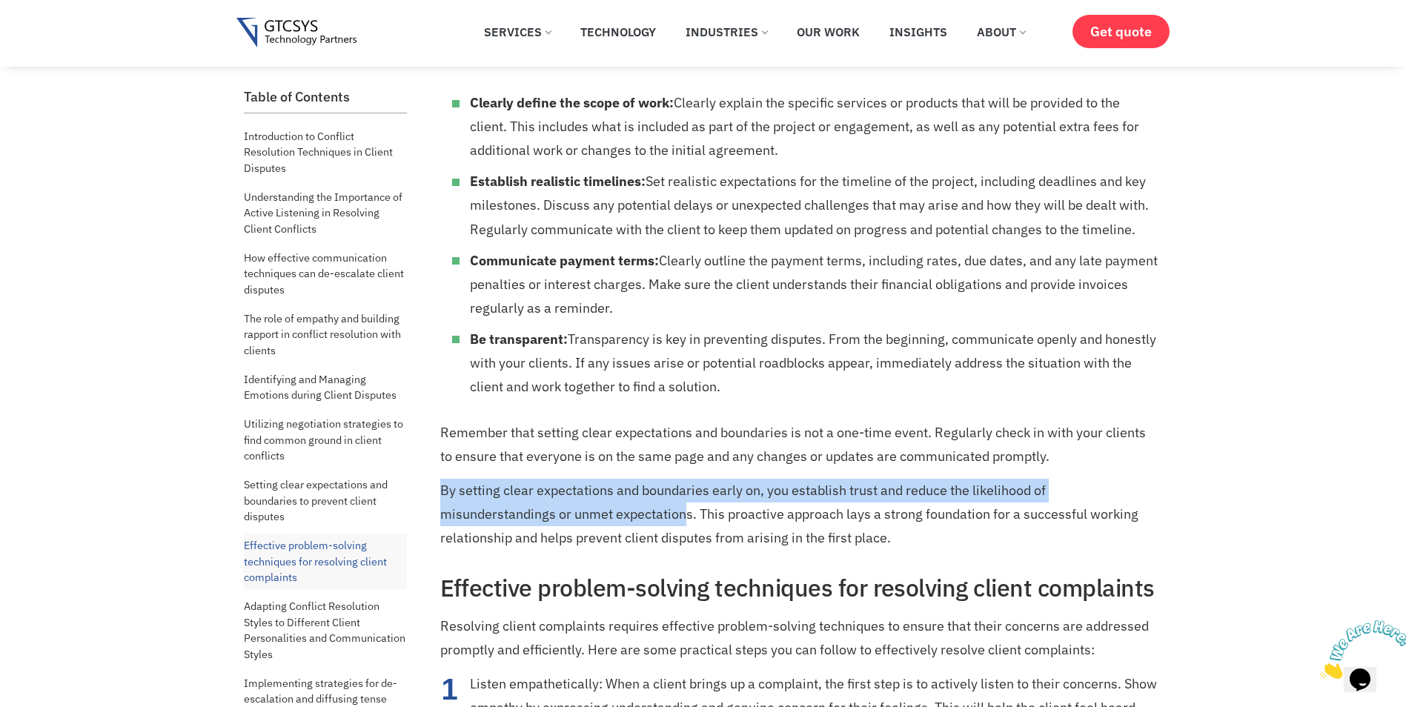
drag, startPoint x: 685, startPoint y: 488, endPoint x: 442, endPoint y: 471, distance: 243.0
click at [442, 479] on p "By setting clear expectations and boundaries early on, you establish trust and …" at bounding box center [799, 514] width 719 height 71
copy p "By setting clear expectations and boundaries early on, you establish trust and …"
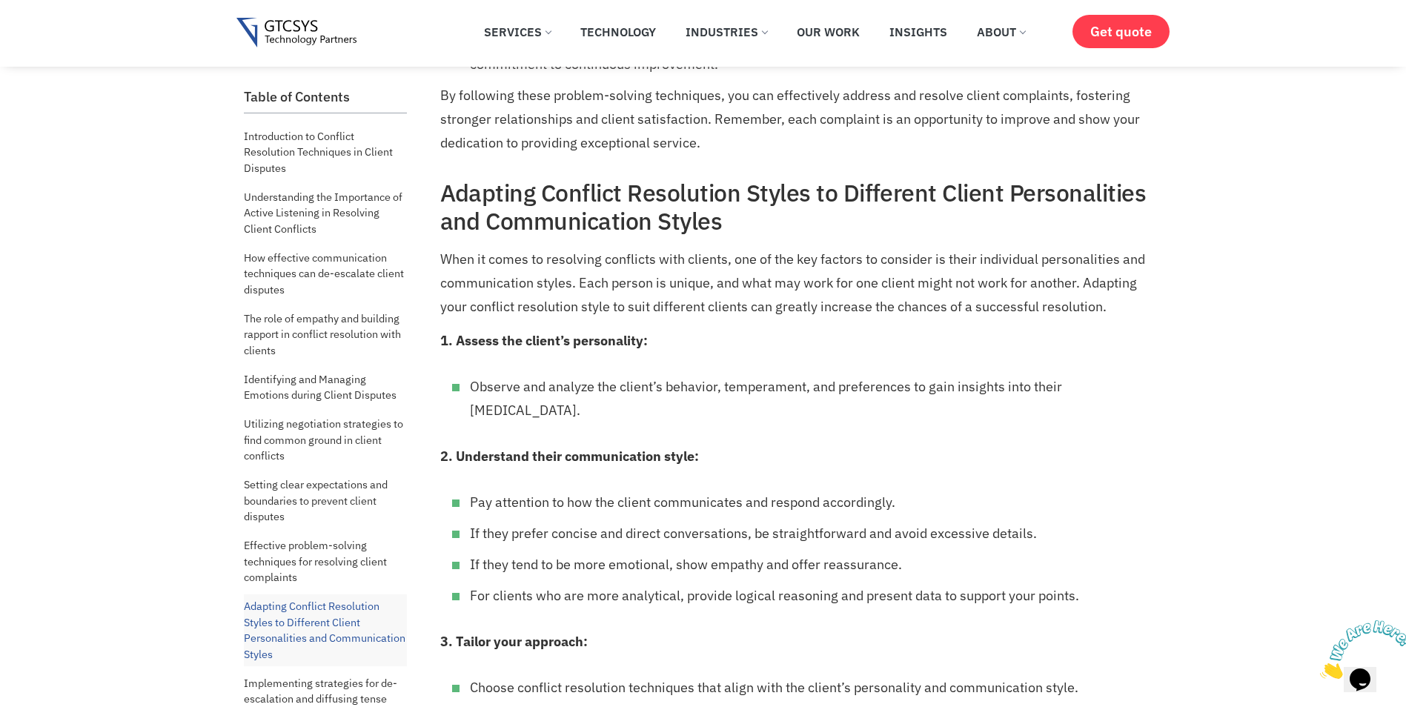
scroll to position [6595, 0]
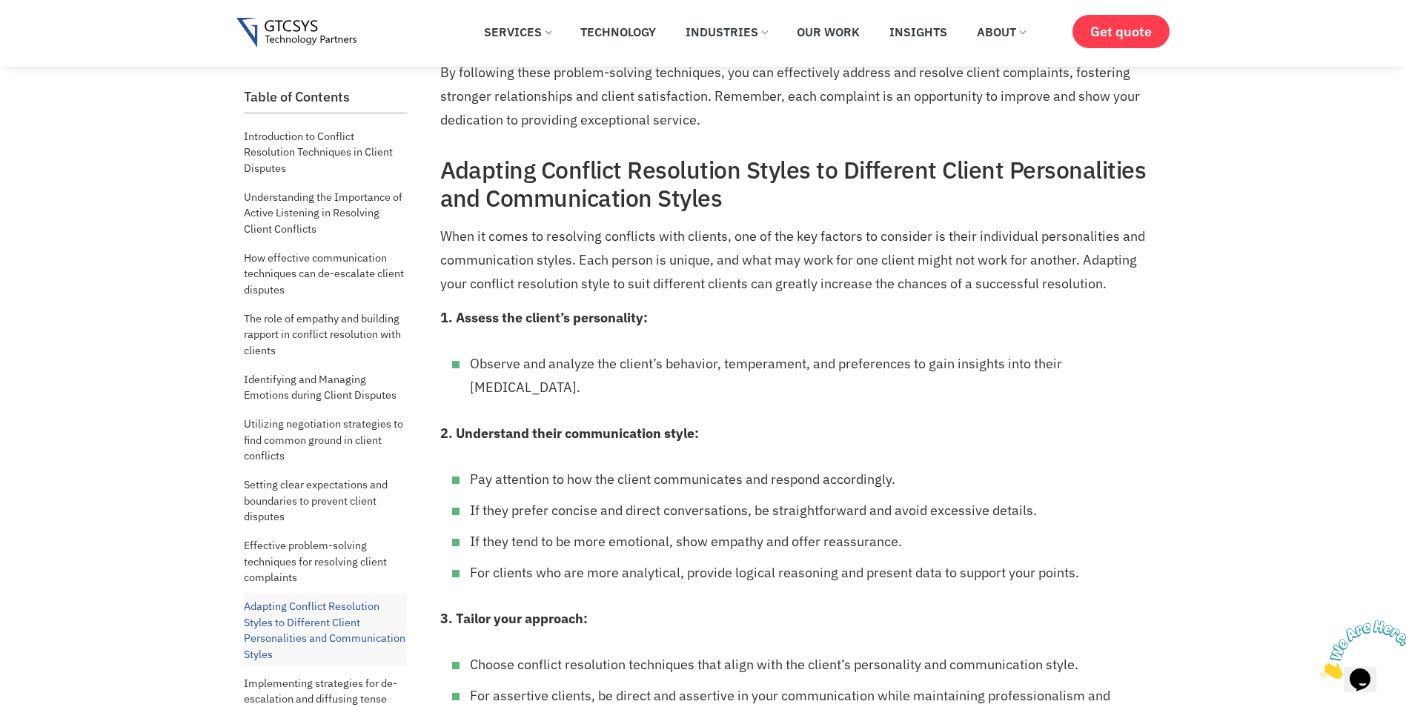
click at [442, 225] on p "When it comes to resolving conflicts with clients, one of the key factors to co…" at bounding box center [799, 260] width 719 height 71
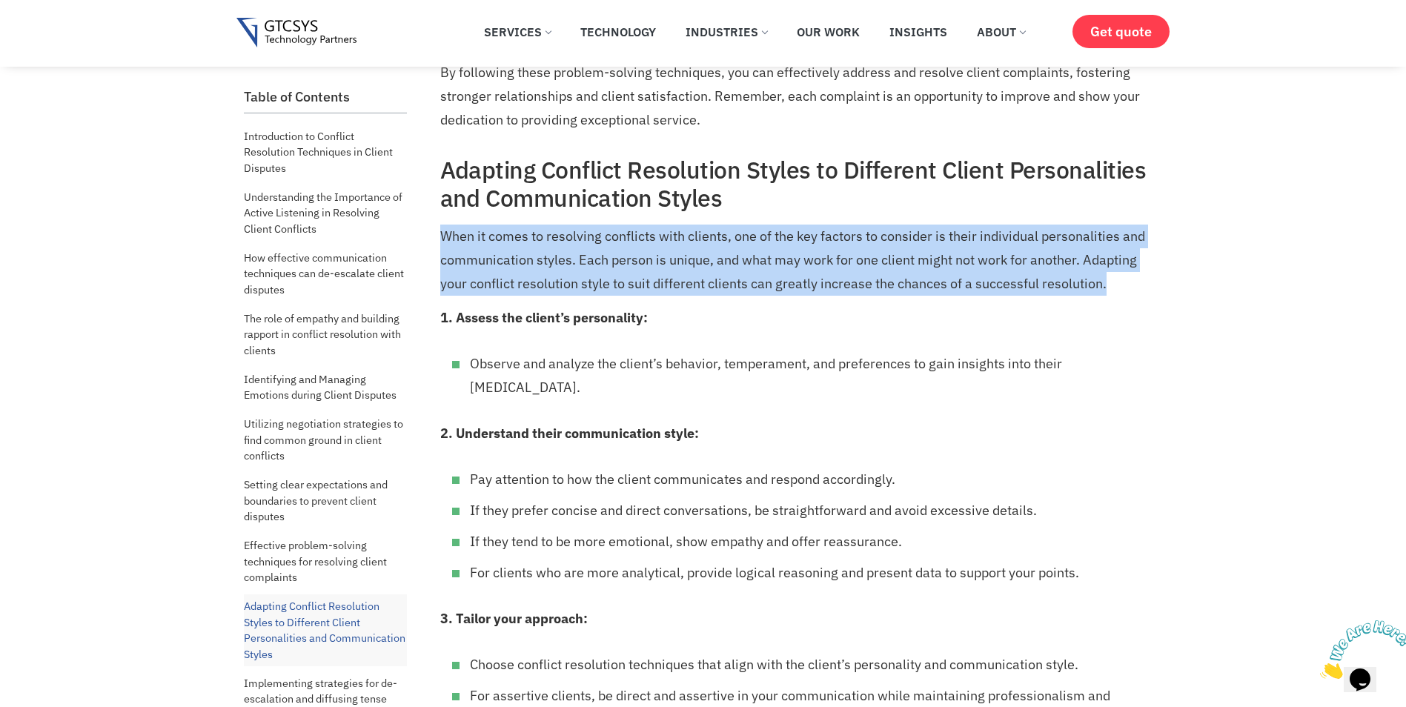
drag, startPoint x: 442, startPoint y: 208, endPoint x: 1153, endPoint y: 260, distance: 712.5
click at [1153, 260] on p "When it comes to resolving conflicts with clients, one of the key factors to co…" at bounding box center [799, 260] width 719 height 71
copy div "When it comes to resolving conflicts with clients, one of the key factors to co…"
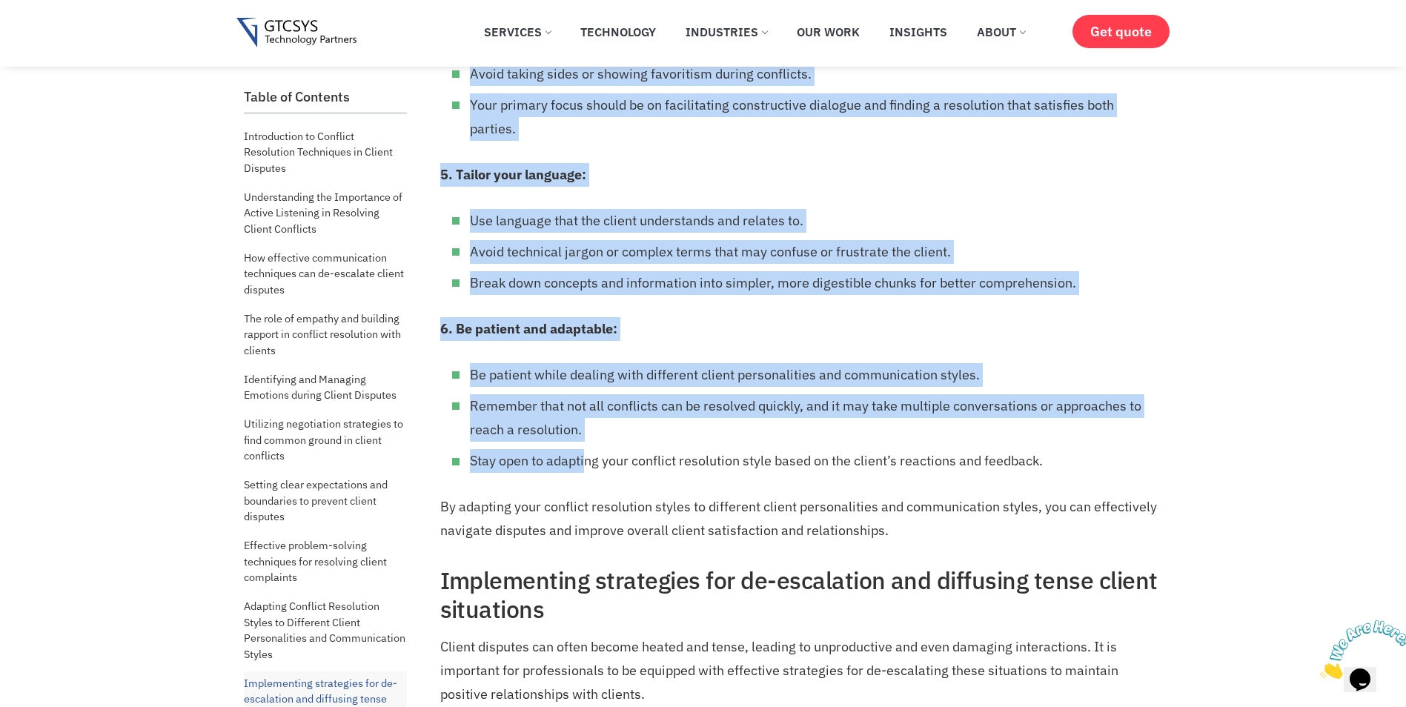
scroll to position [7466, 0]
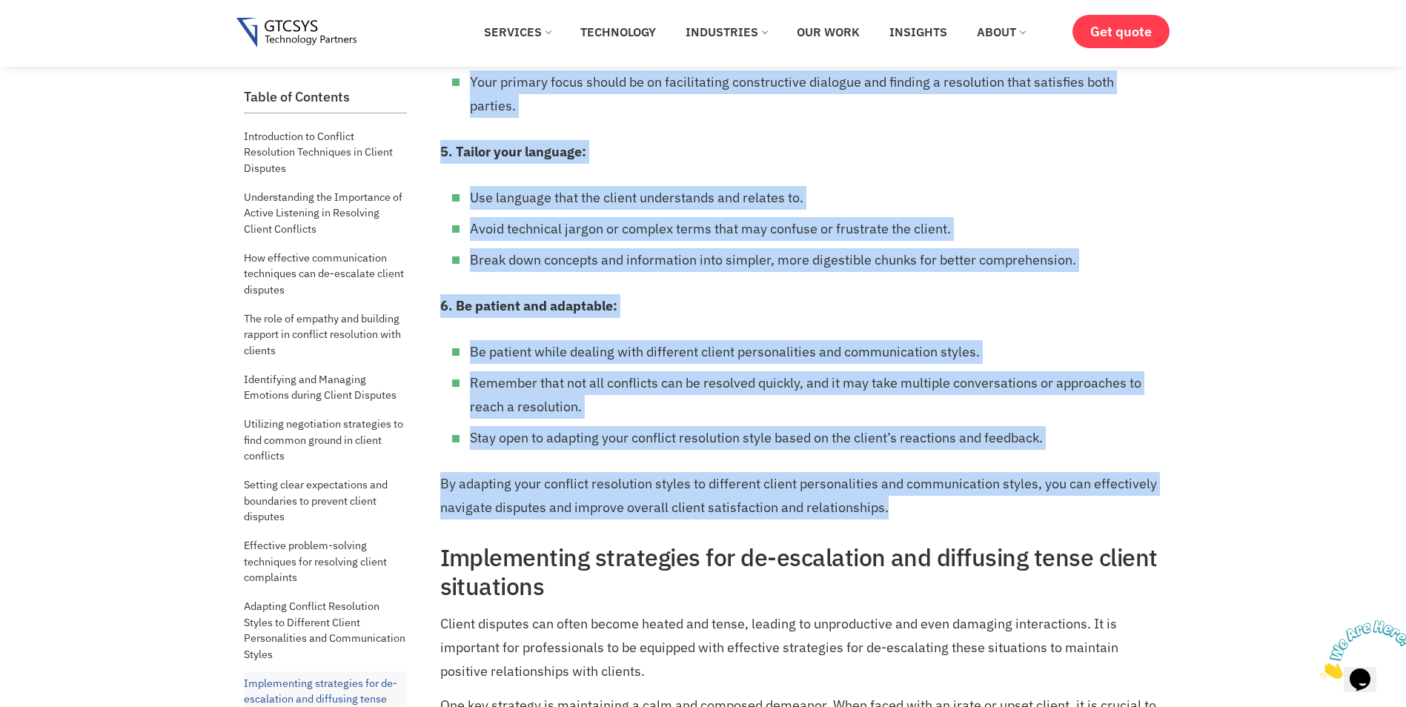
drag, startPoint x: 441, startPoint y: 205, endPoint x: 1014, endPoint y: 462, distance: 628.8
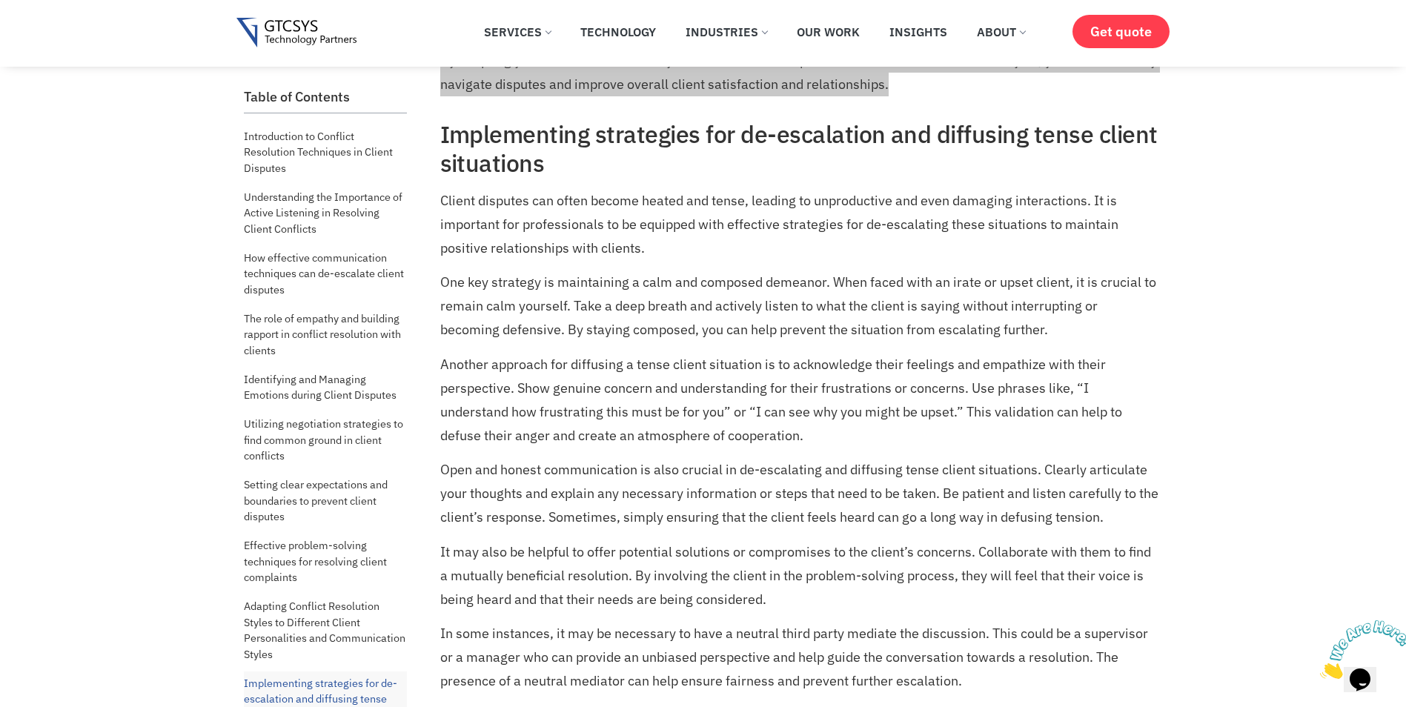
scroll to position [7892, 0]
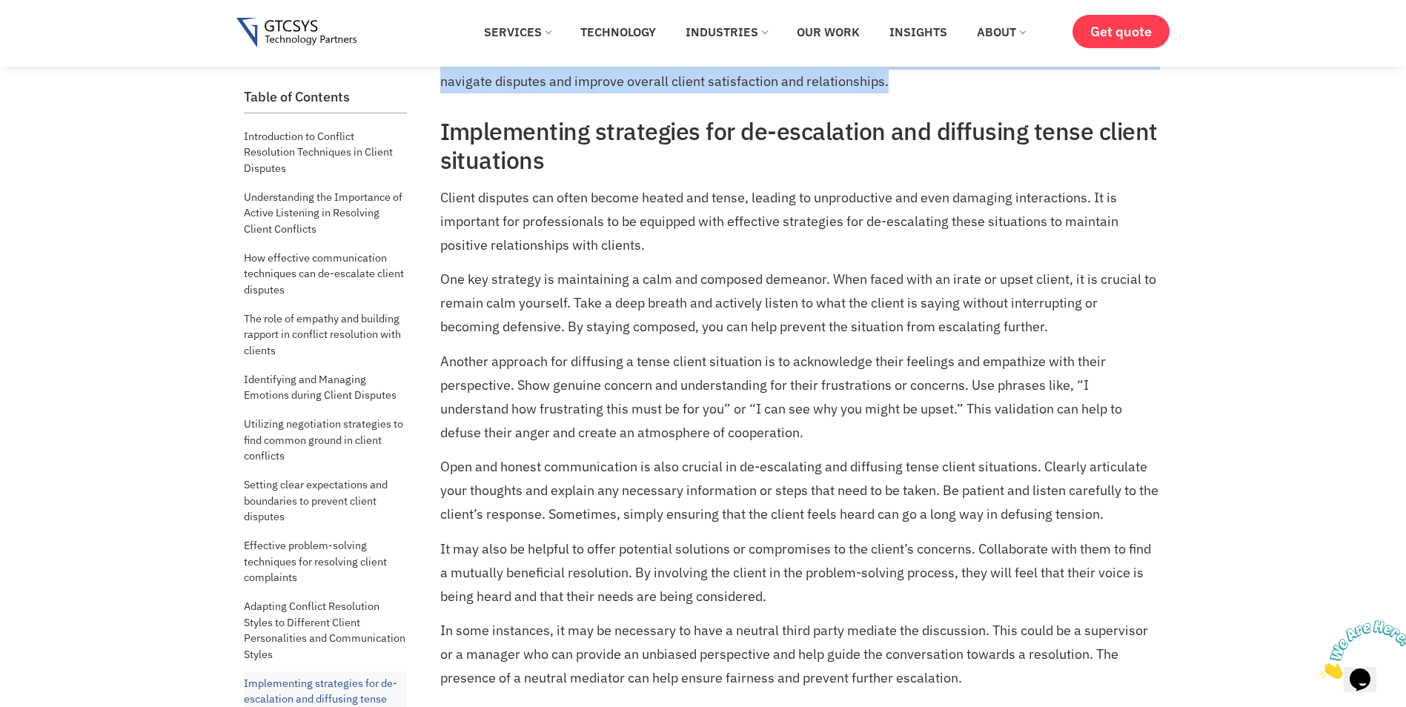
drag, startPoint x: 544, startPoint y: 110, endPoint x: 524, endPoint y: 109, distance: 20.1
click at [544, 117] on h2 "Implementing strategies for de-escalation and diffusing tense client situations" at bounding box center [799, 145] width 719 height 57
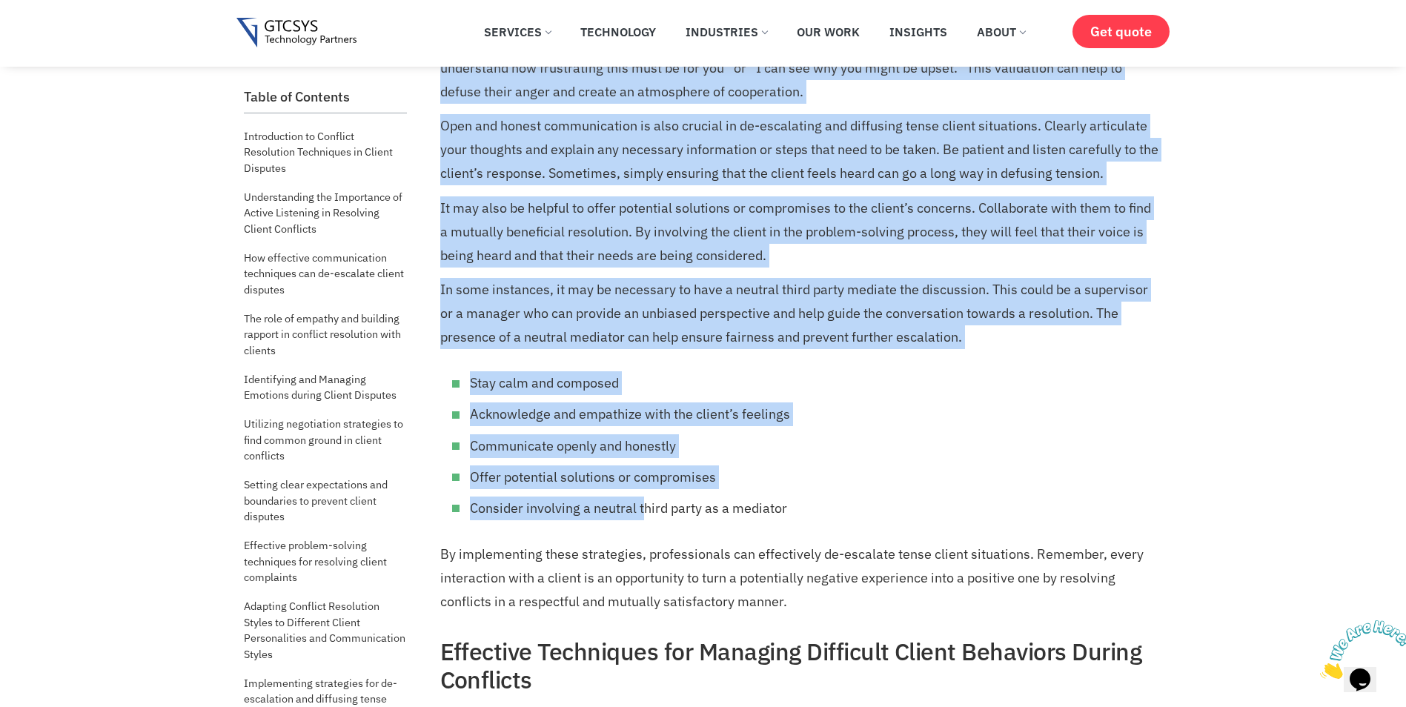
scroll to position [8244, 0]
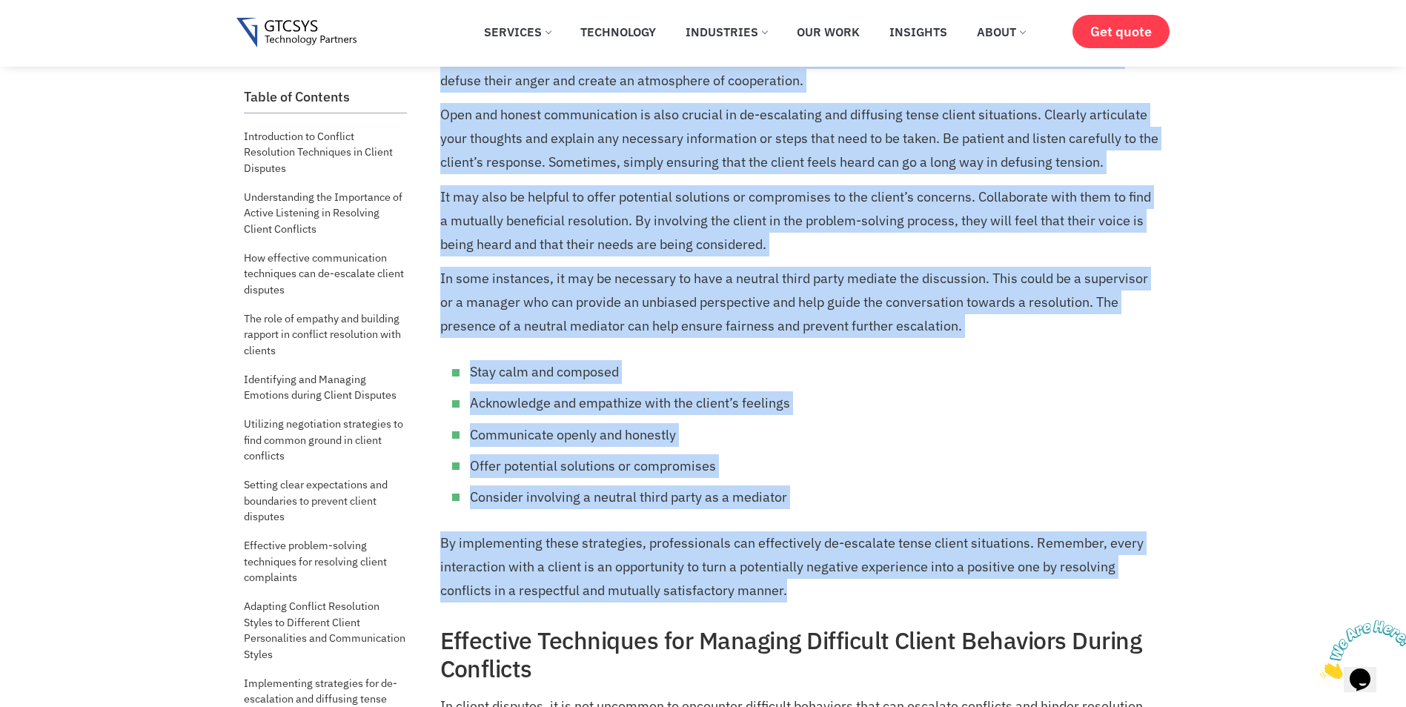
drag, startPoint x: 441, startPoint y: 75, endPoint x: 872, endPoint y: 533, distance: 629.1
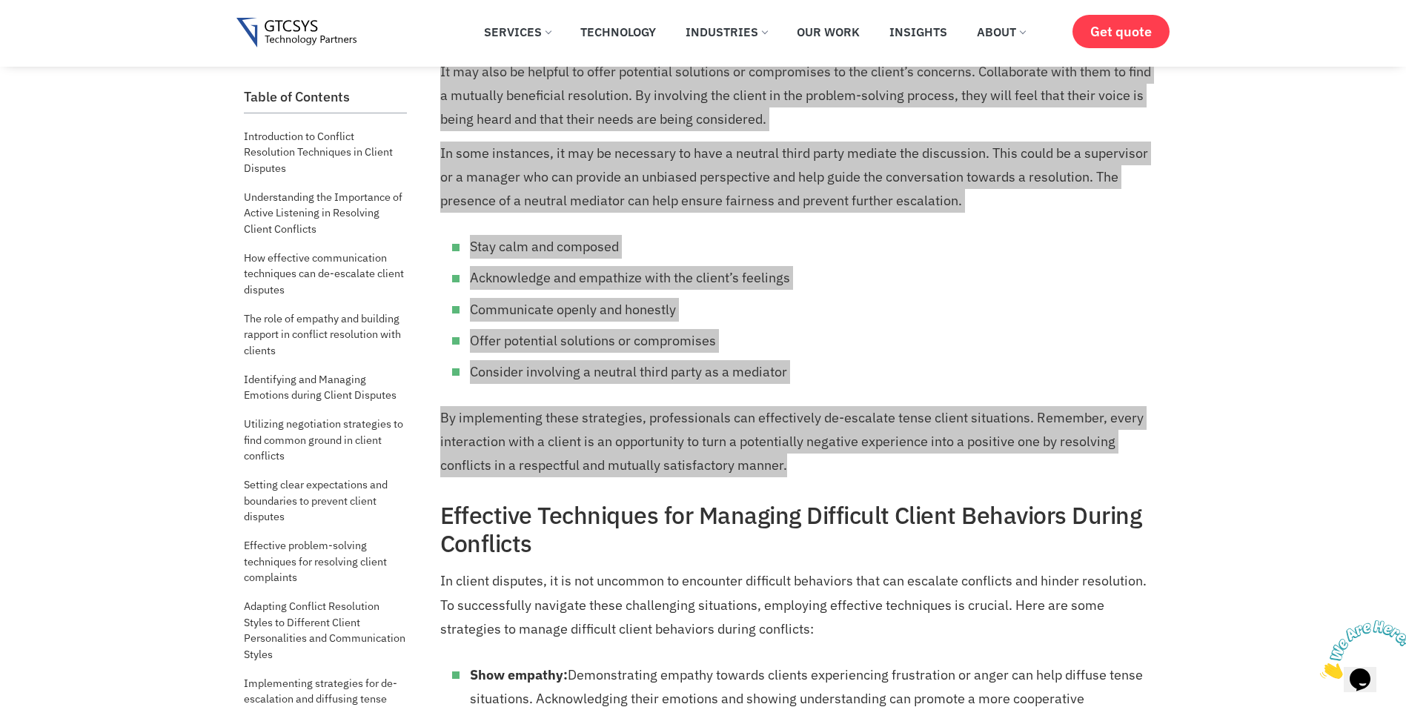
scroll to position [8503, 0]
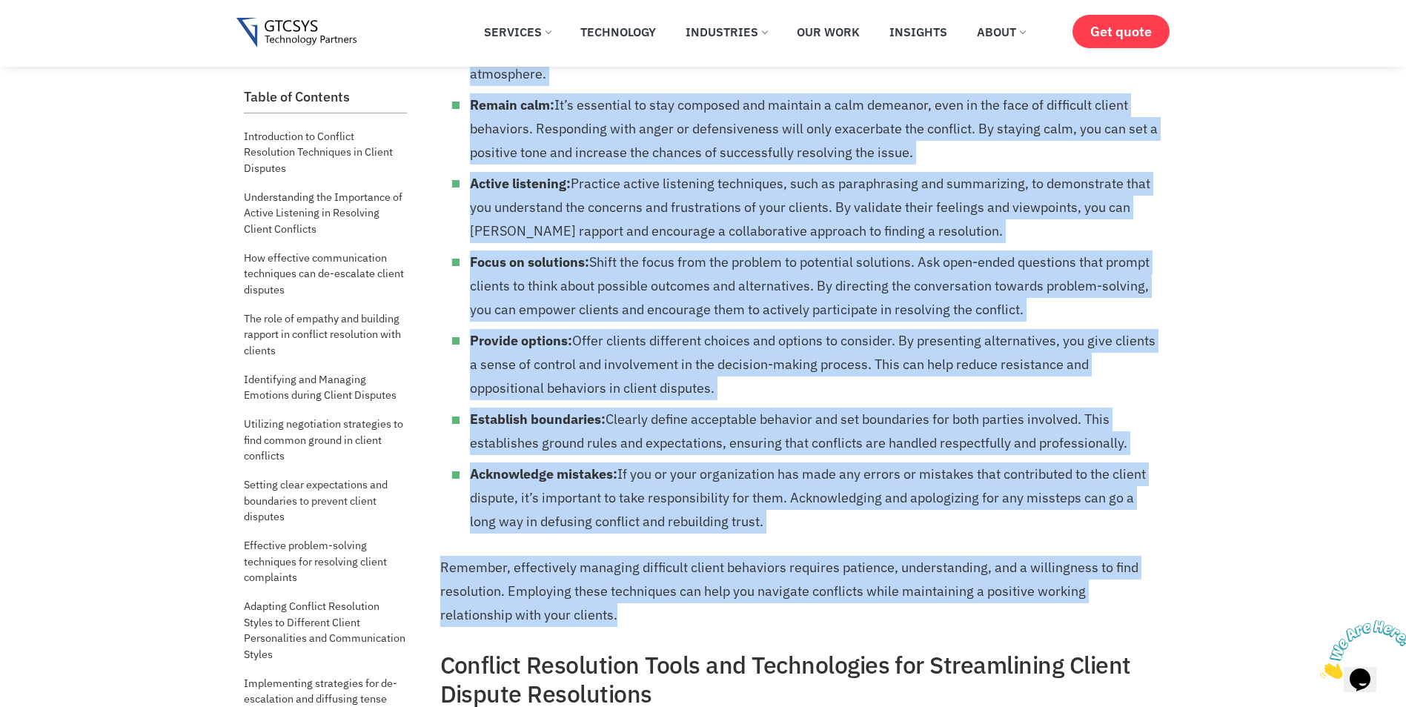
scroll to position [9022, 0]
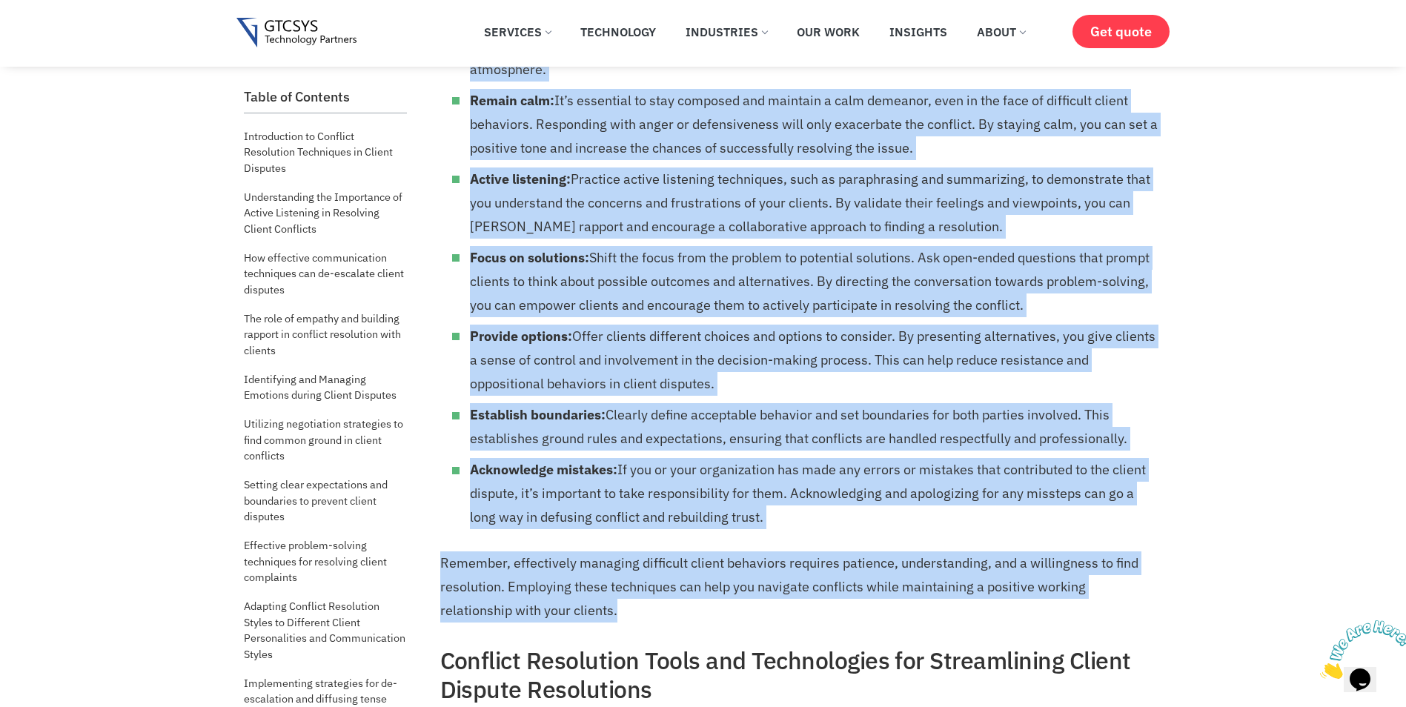
drag, startPoint x: 447, startPoint y: 330, endPoint x: 797, endPoint y: 567, distance: 423.2
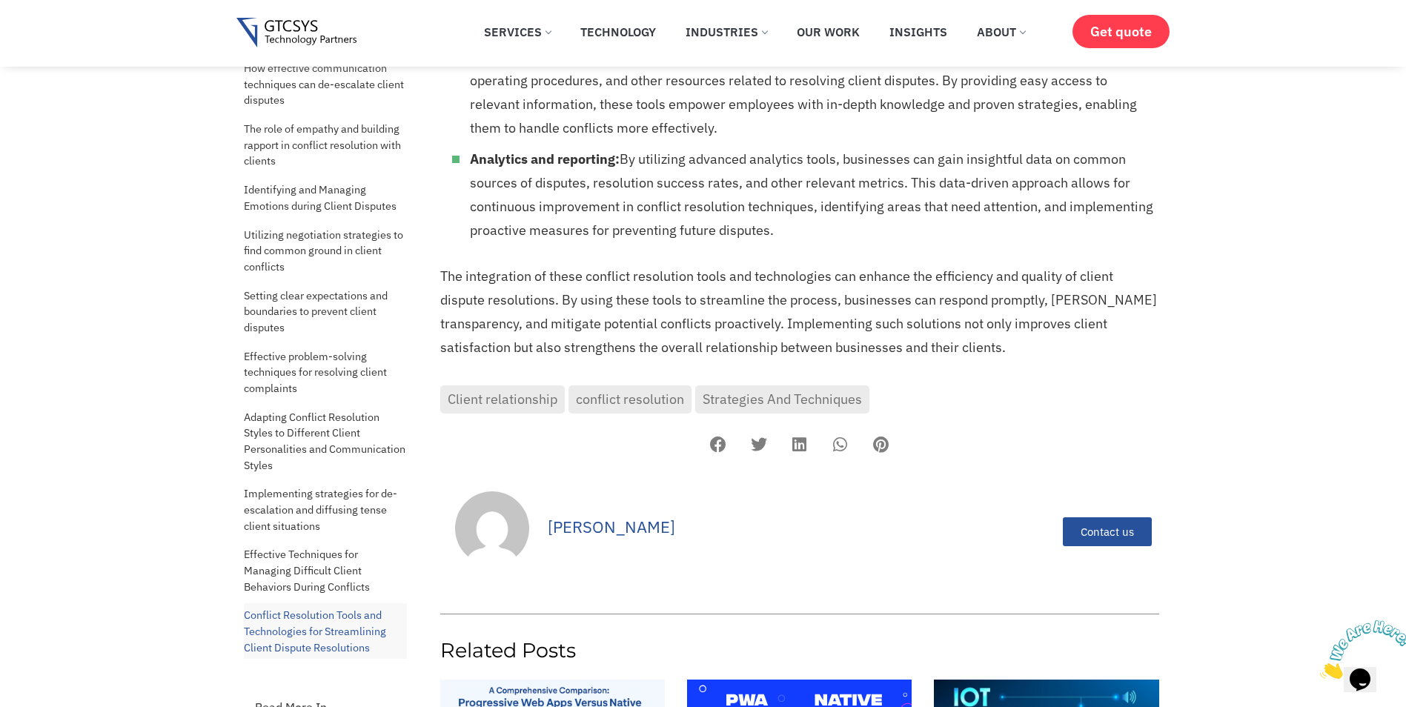
scroll to position [9855, 0]
